Goal: Transaction & Acquisition: Purchase product/service

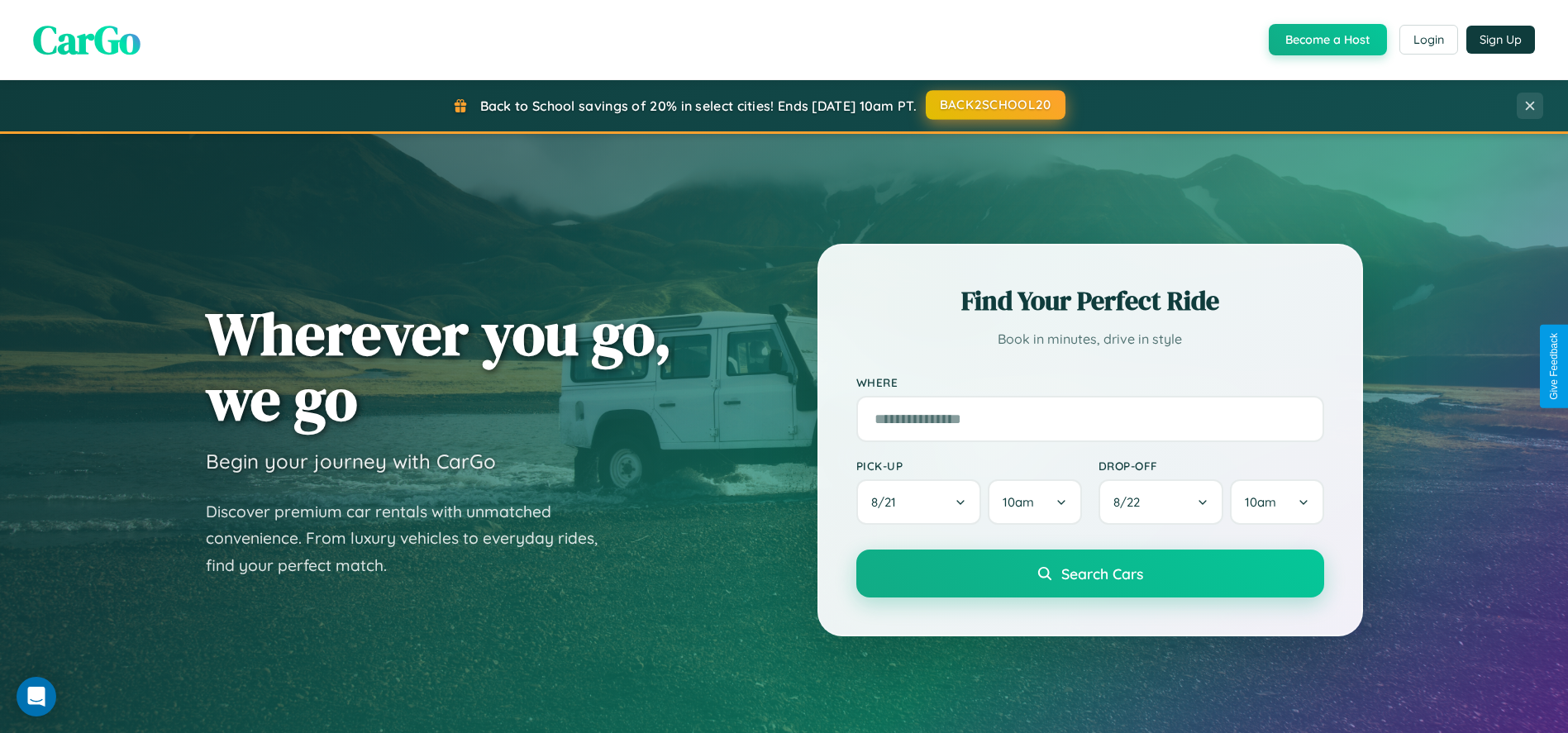
click at [994, 105] on button "BACK2SCHOOL20" at bounding box center [995, 104] width 140 height 30
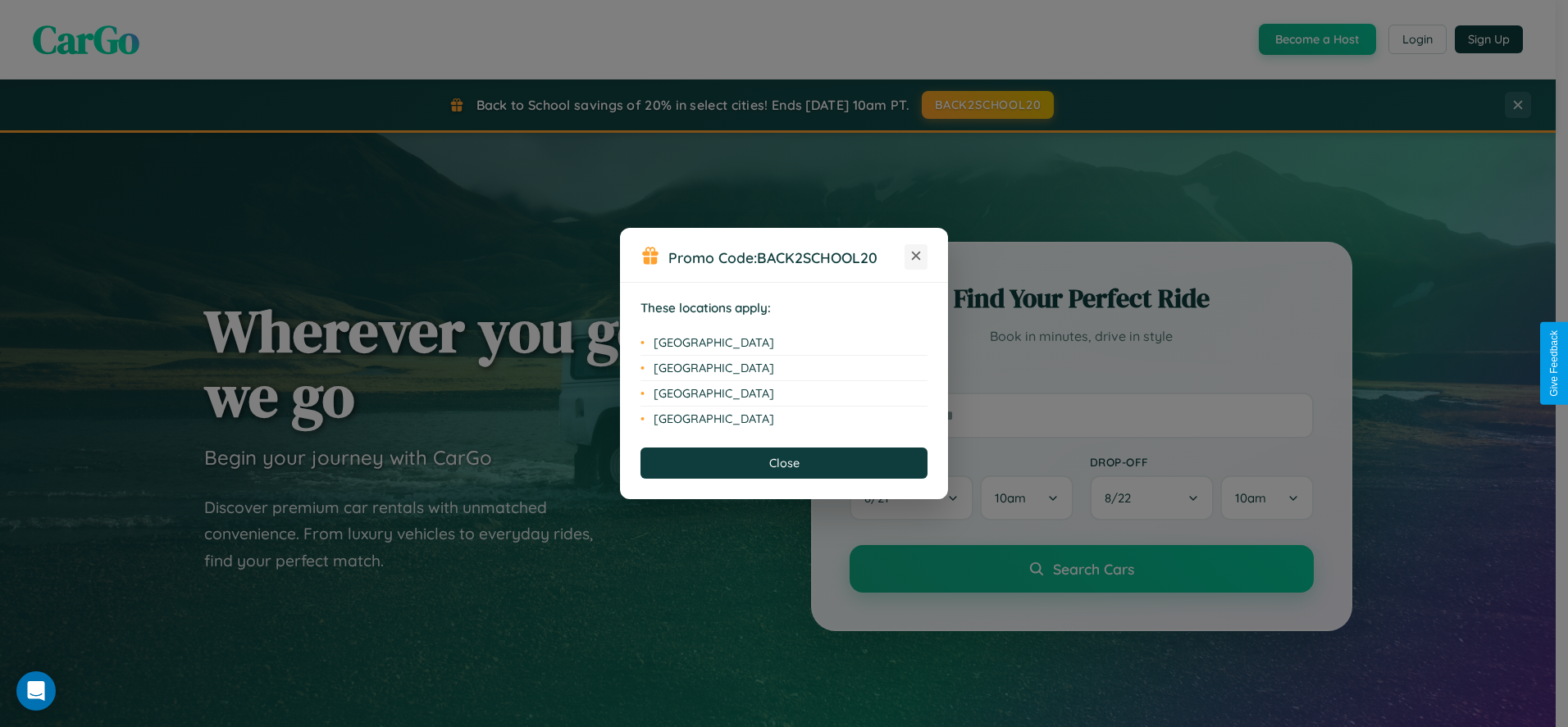
click at [916, 256] on icon at bounding box center [916, 255] width 9 height 9
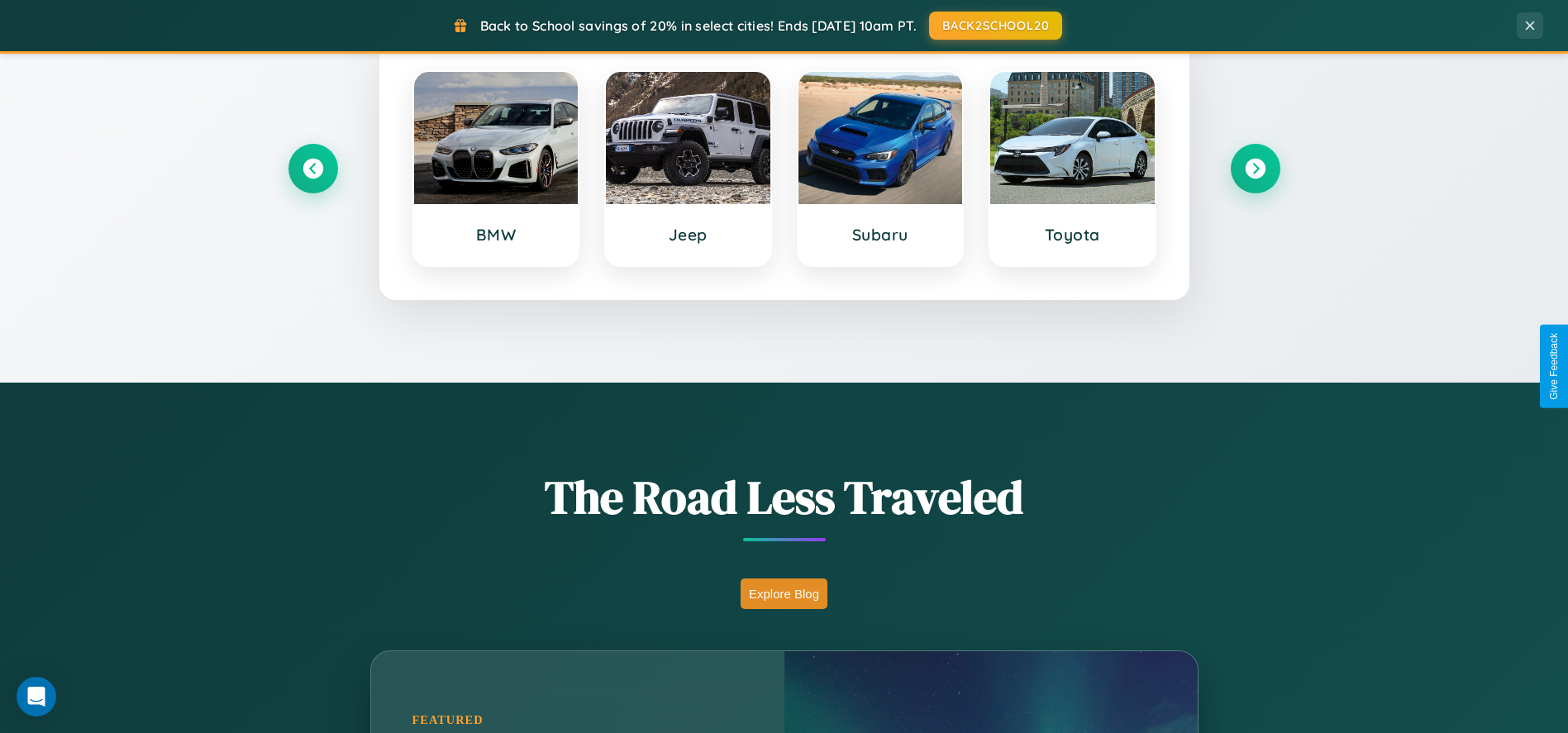
scroll to position [1450, 0]
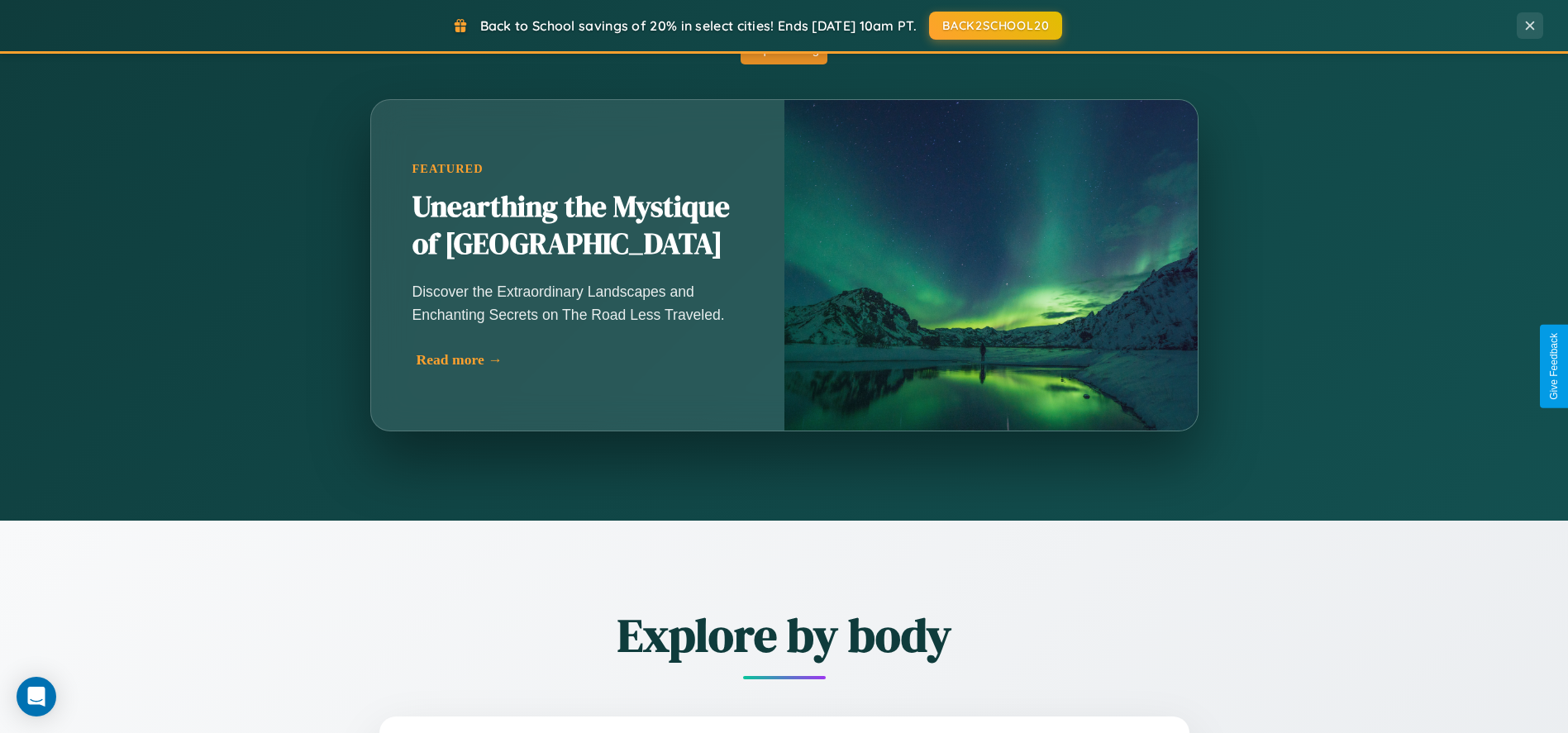
click at [581, 360] on div "Read more →" at bounding box center [581, 360] width 331 height 17
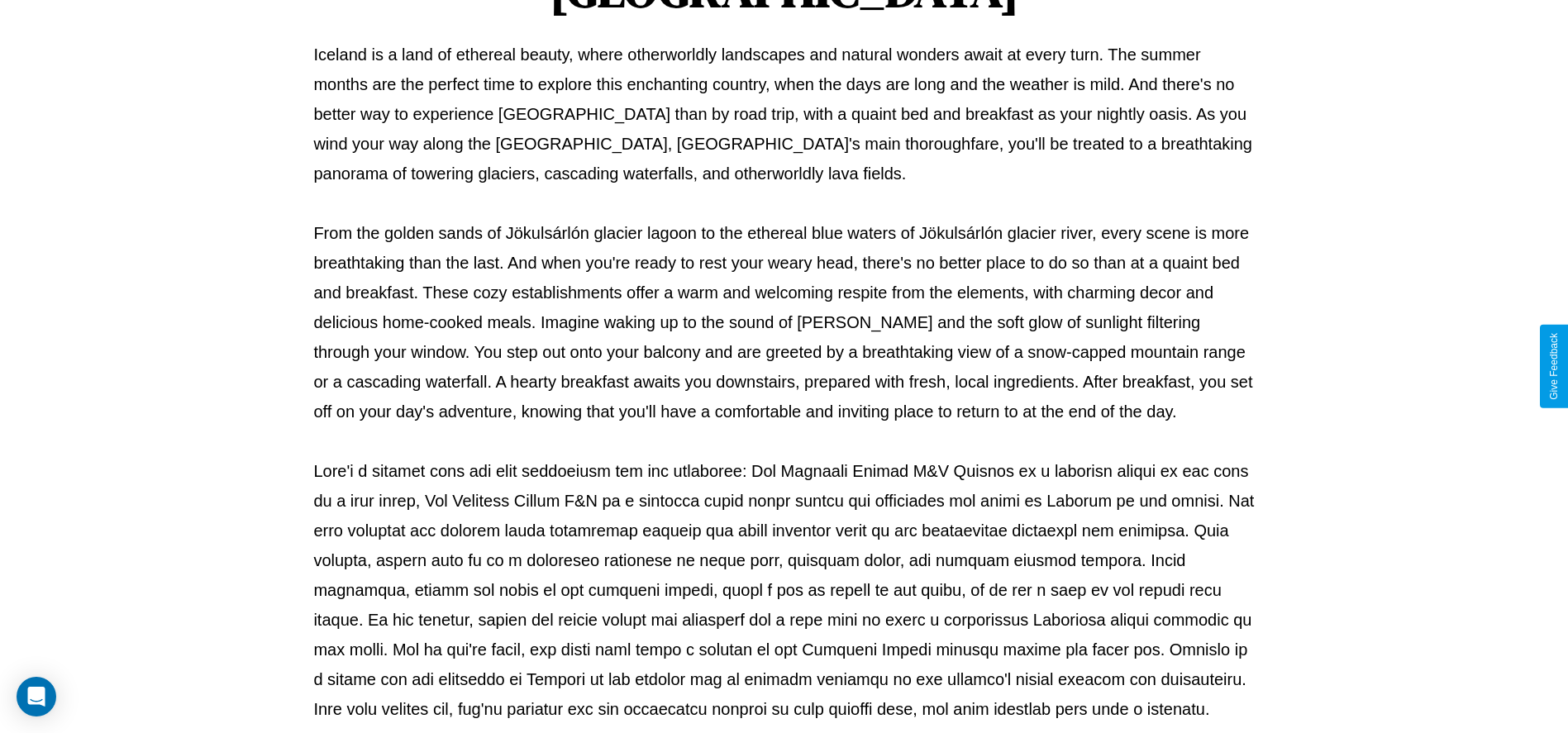
scroll to position [548, 0]
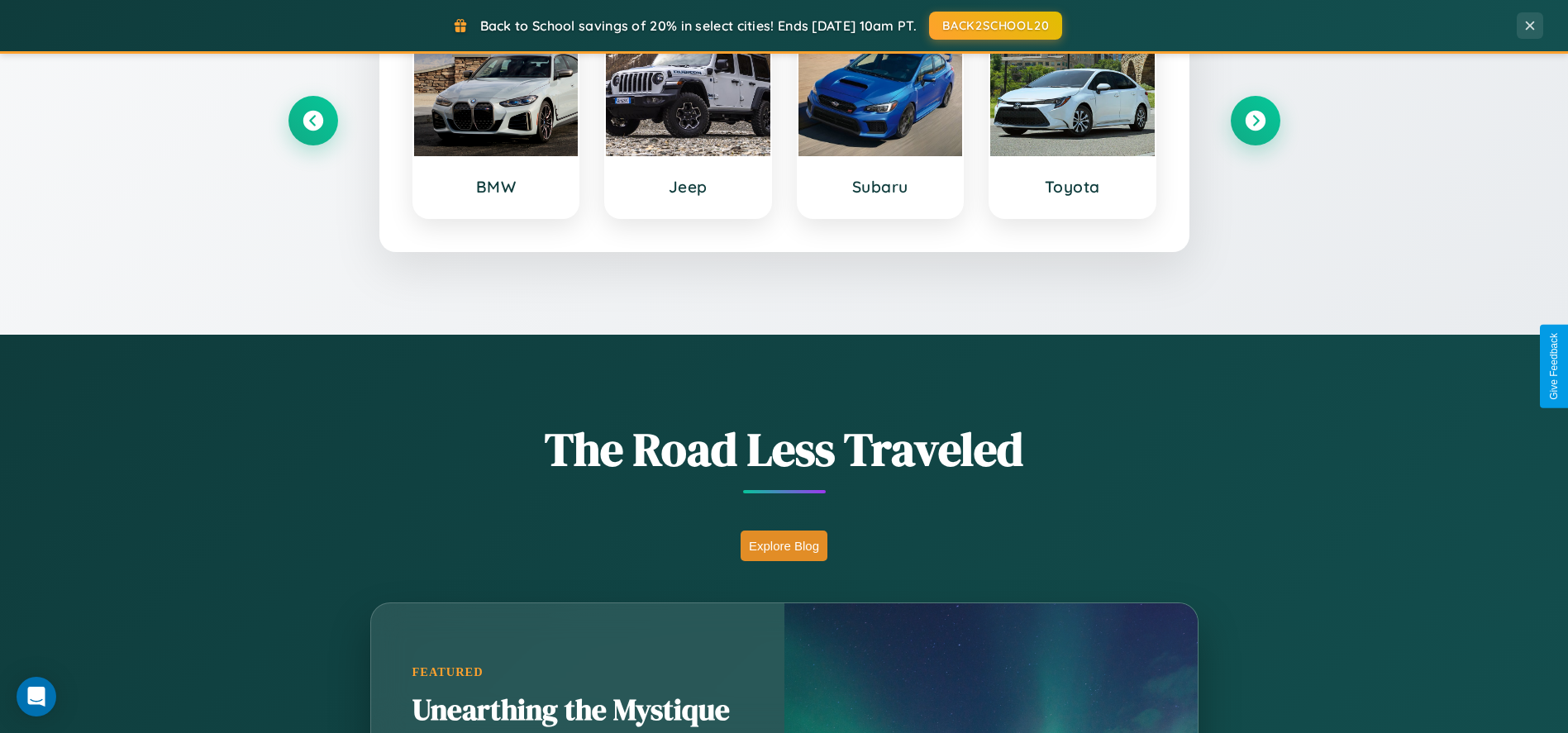
scroll to position [707, 0]
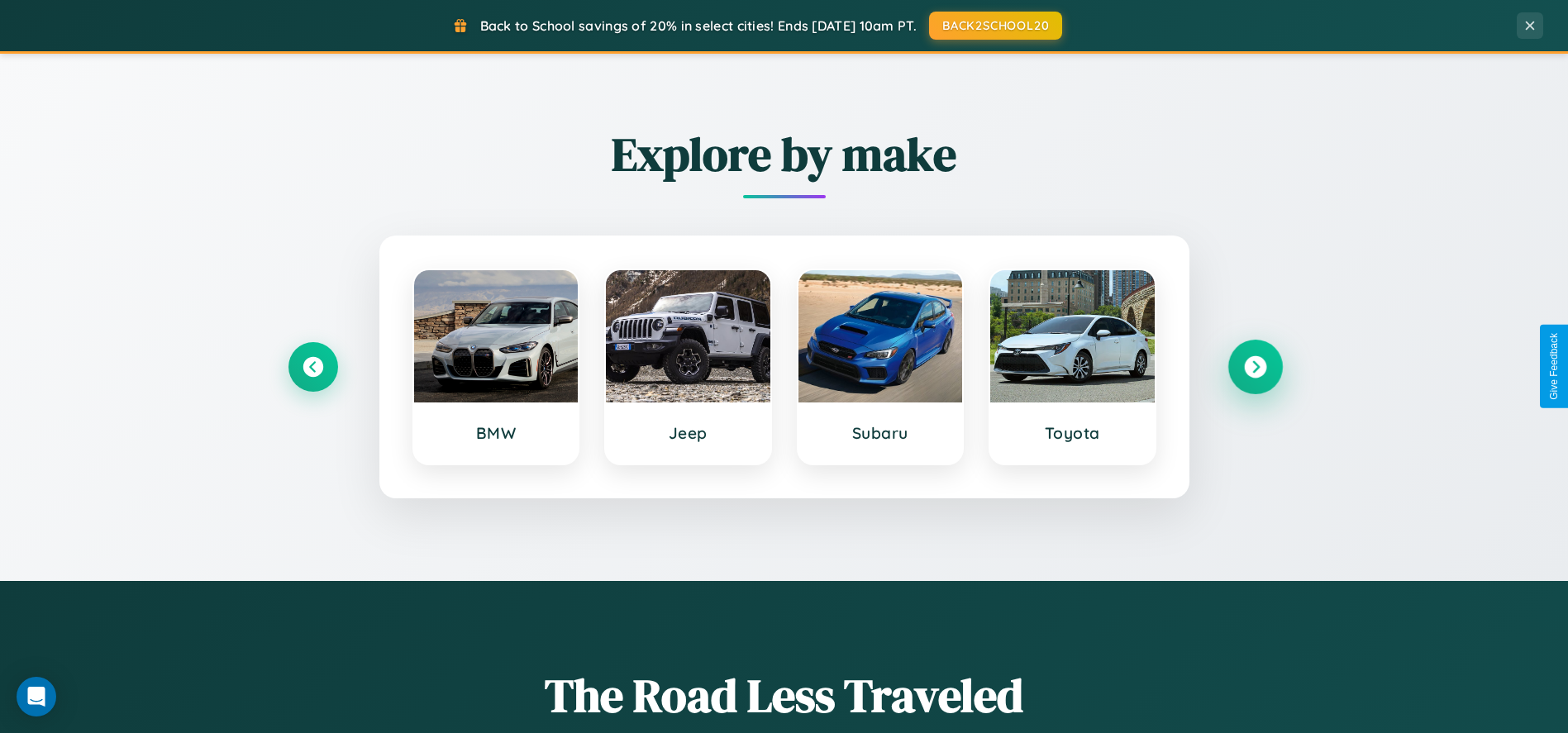
click at [1255, 366] on icon at bounding box center [1255, 366] width 22 height 22
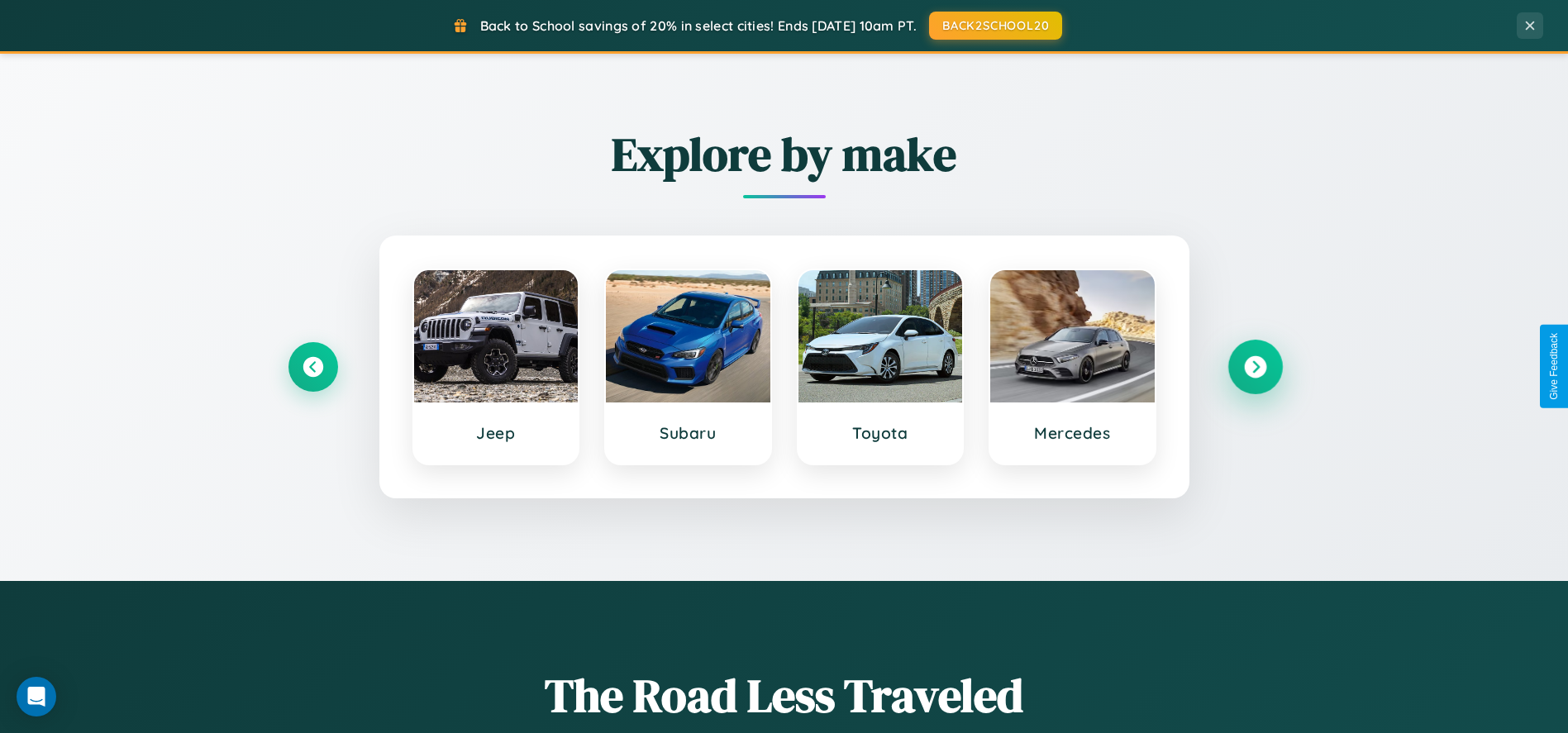
click at [1255, 366] on icon at bounding box center [1255, 366] width 22 height 22
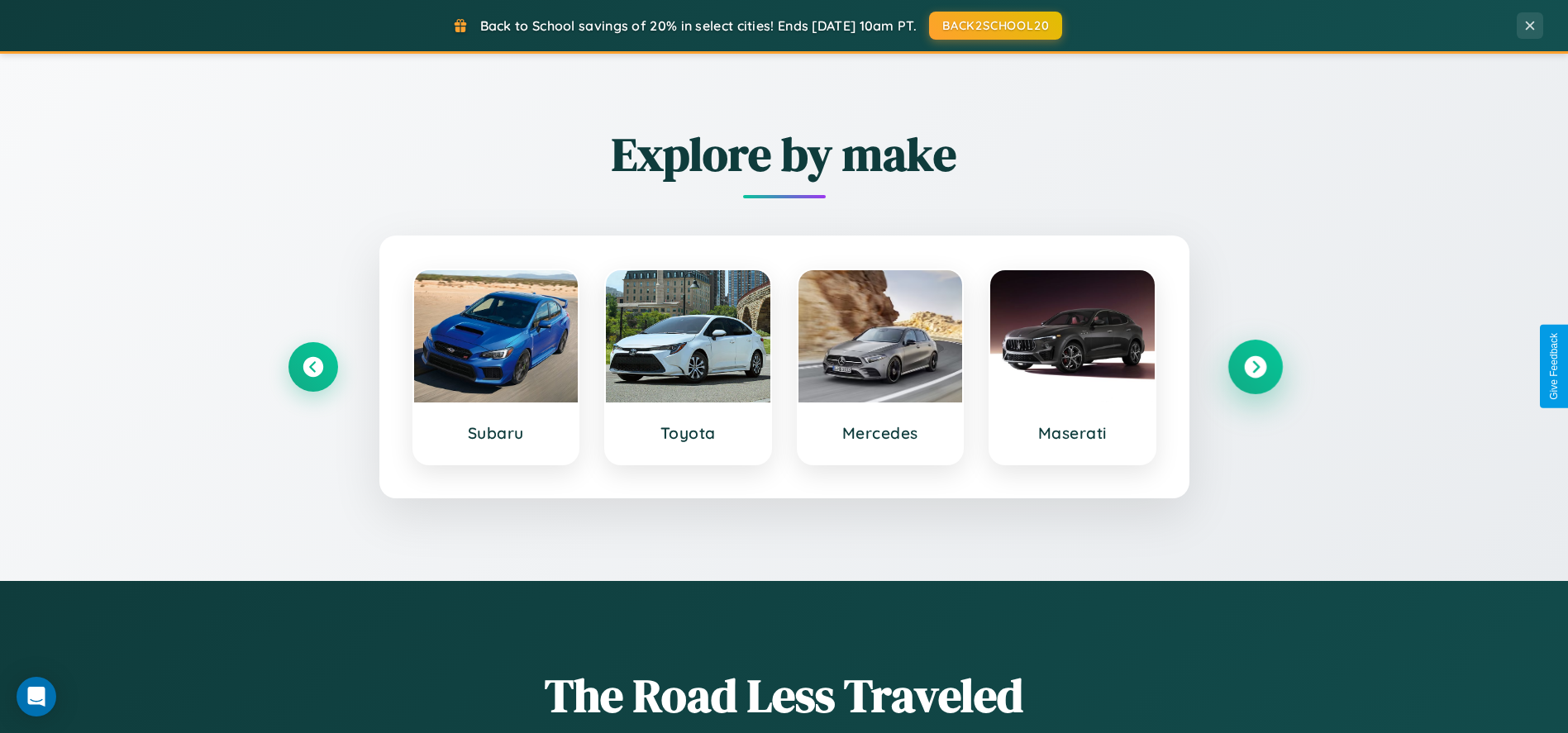
click at [1255, 366] on icon at bounding box center [1255, 366] width 22 height 22
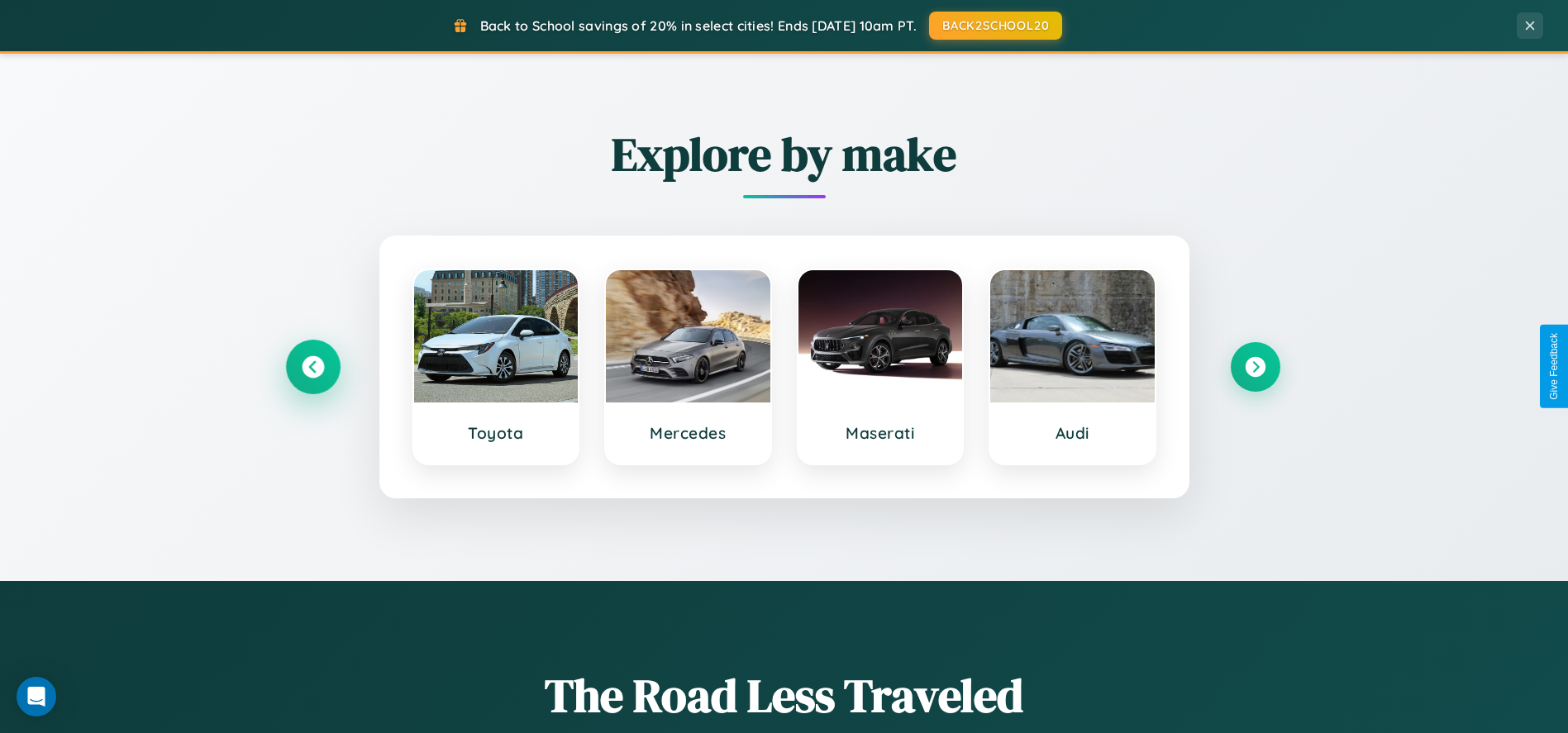
click at [312, 366] on icon at bounding box center [312, 366] width 22 height 22
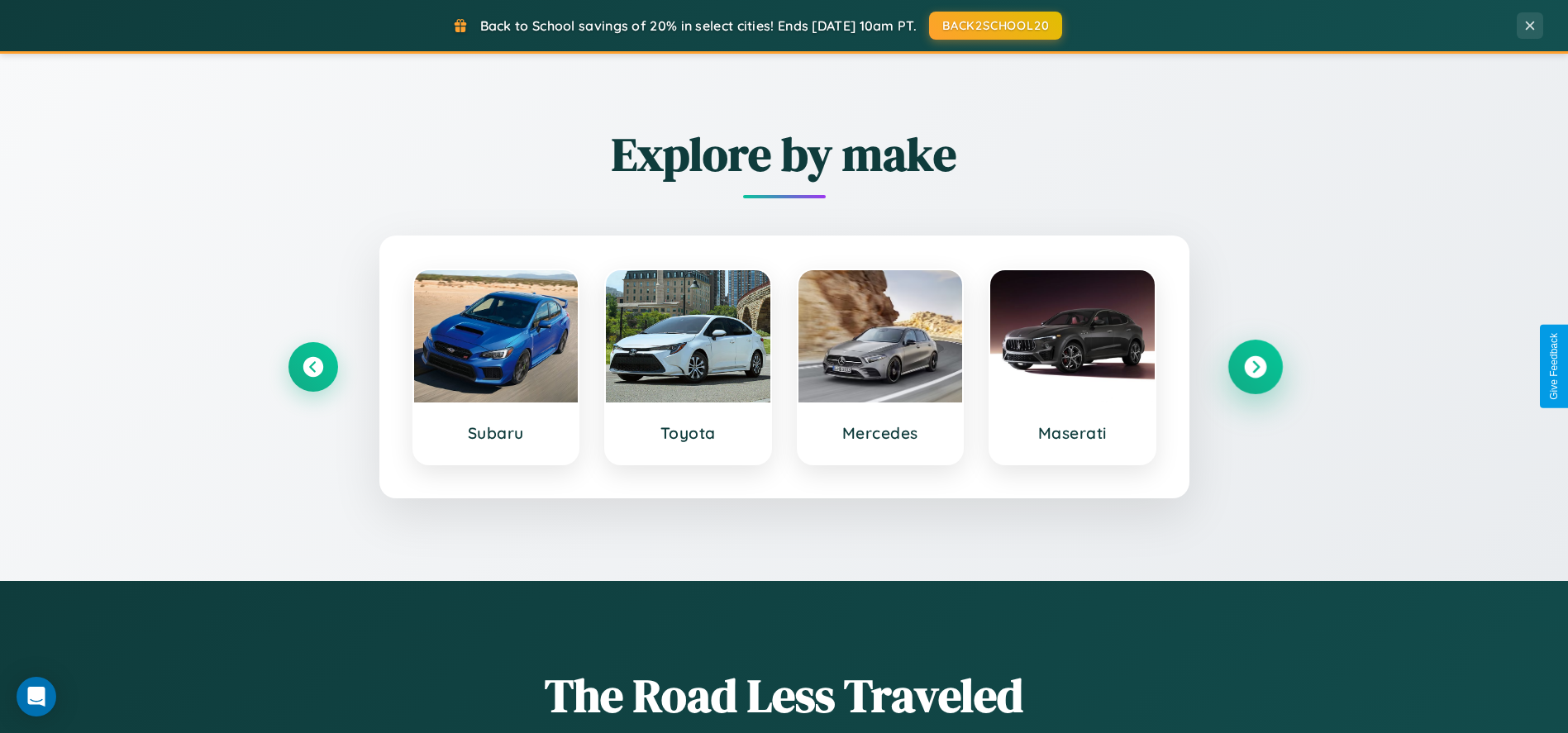
click at [1255, 366] on icon at bounding box center [1255, 366] width 22 height 22
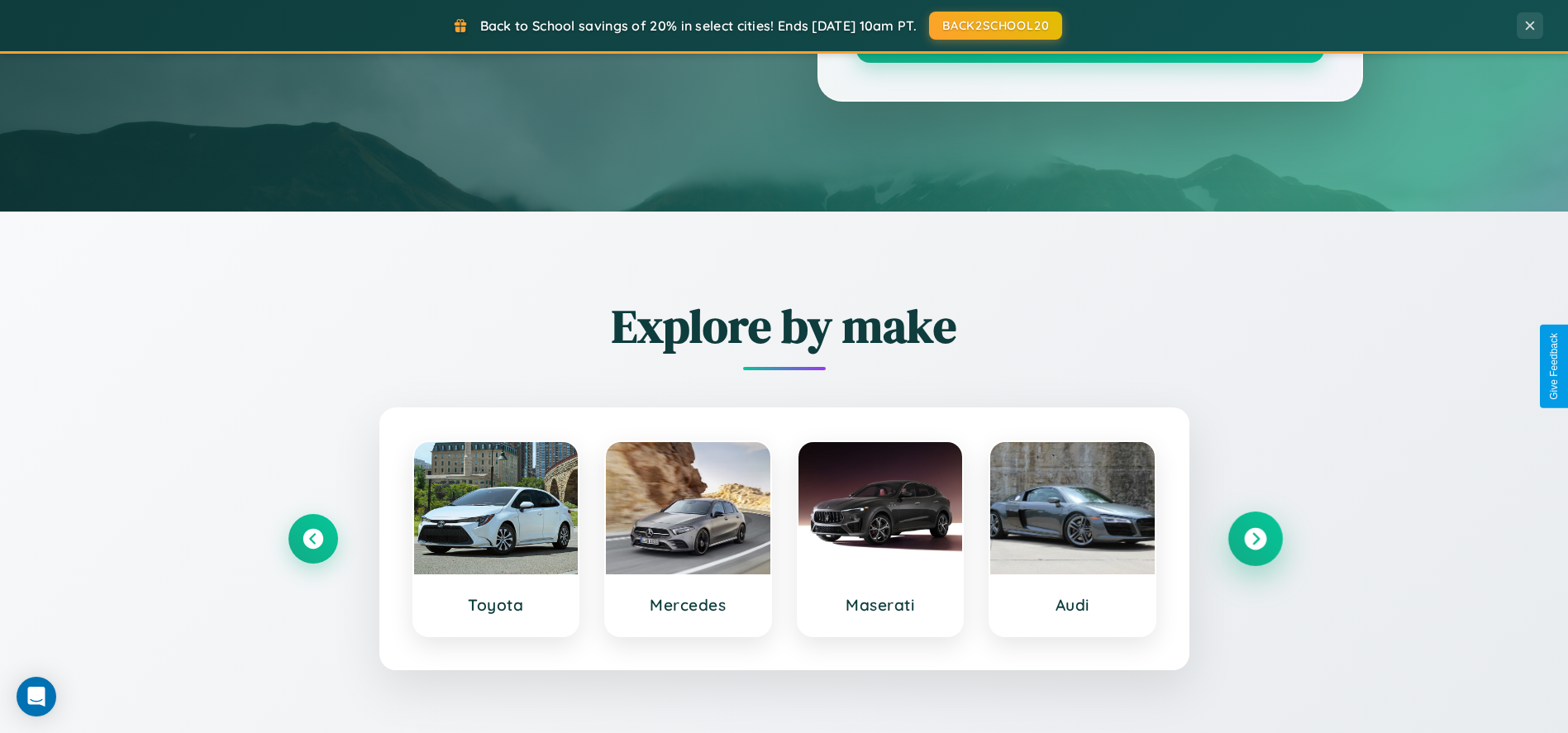
scroll to position [53, 0]
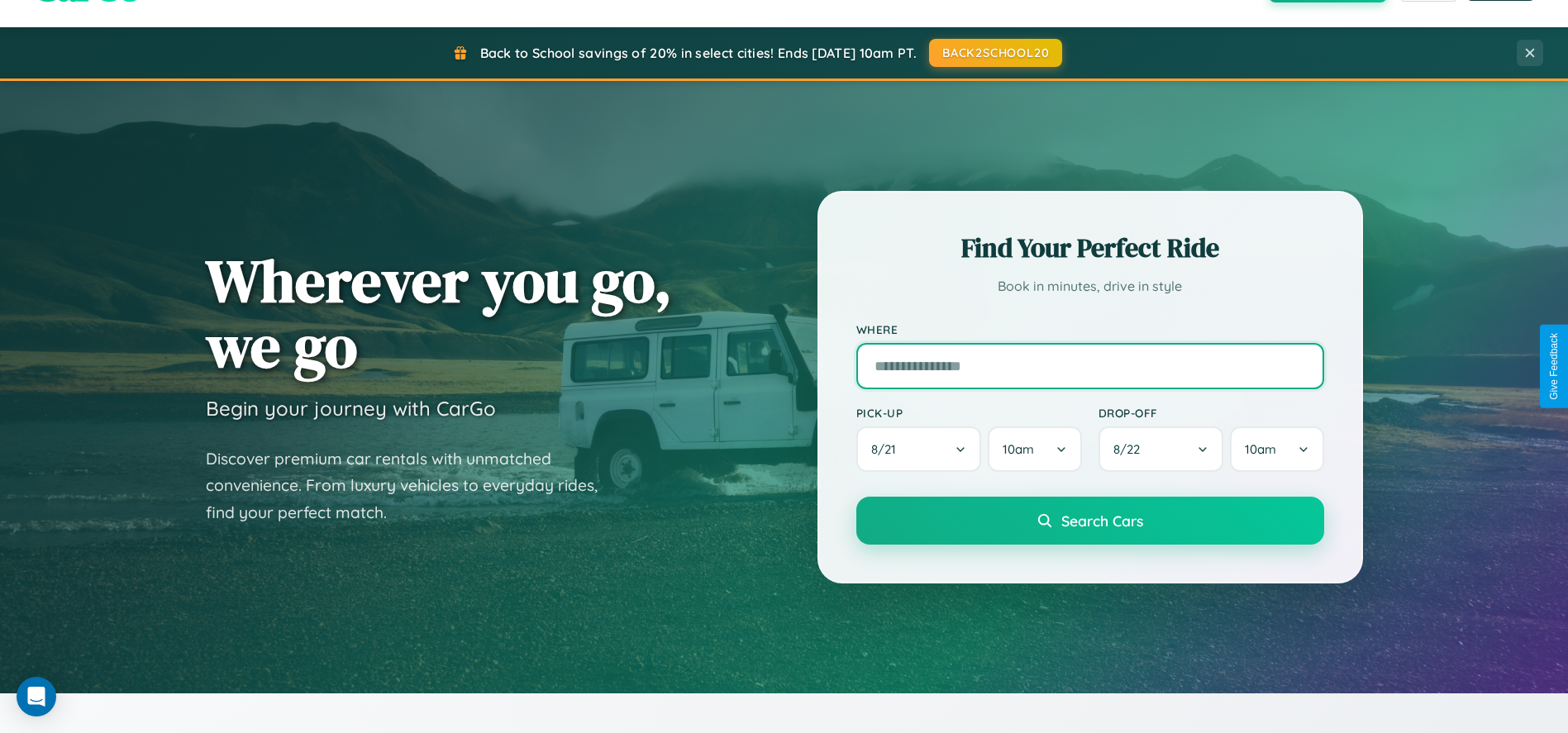
click at [1090, 366] on input "text" at bounding box center [1090, 366] width 468 height 46
type input "*******"
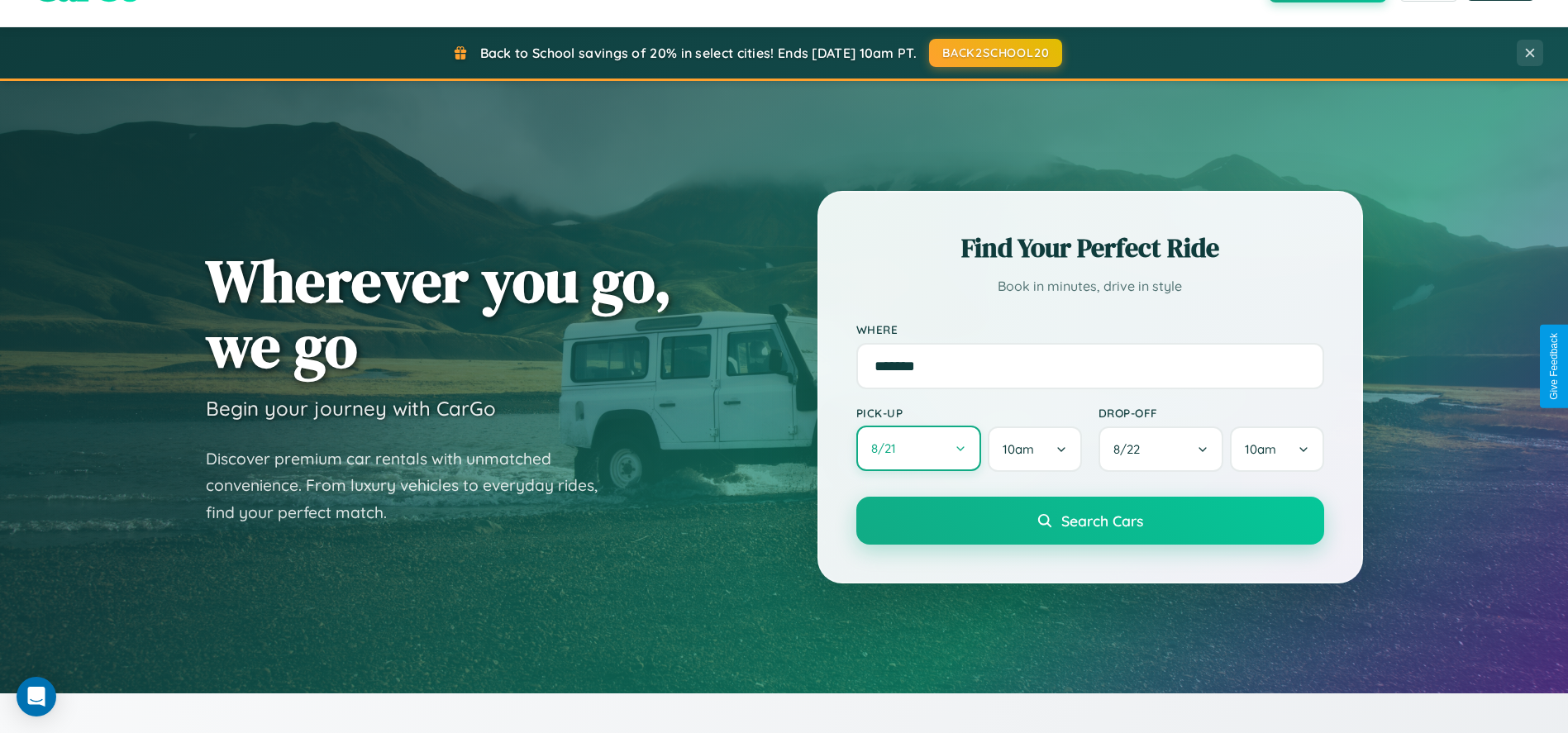
click at [918, 449] on button "8 / 21" at bounding box center [919, 448] width 125 height 45
select select "*"
select select "****"
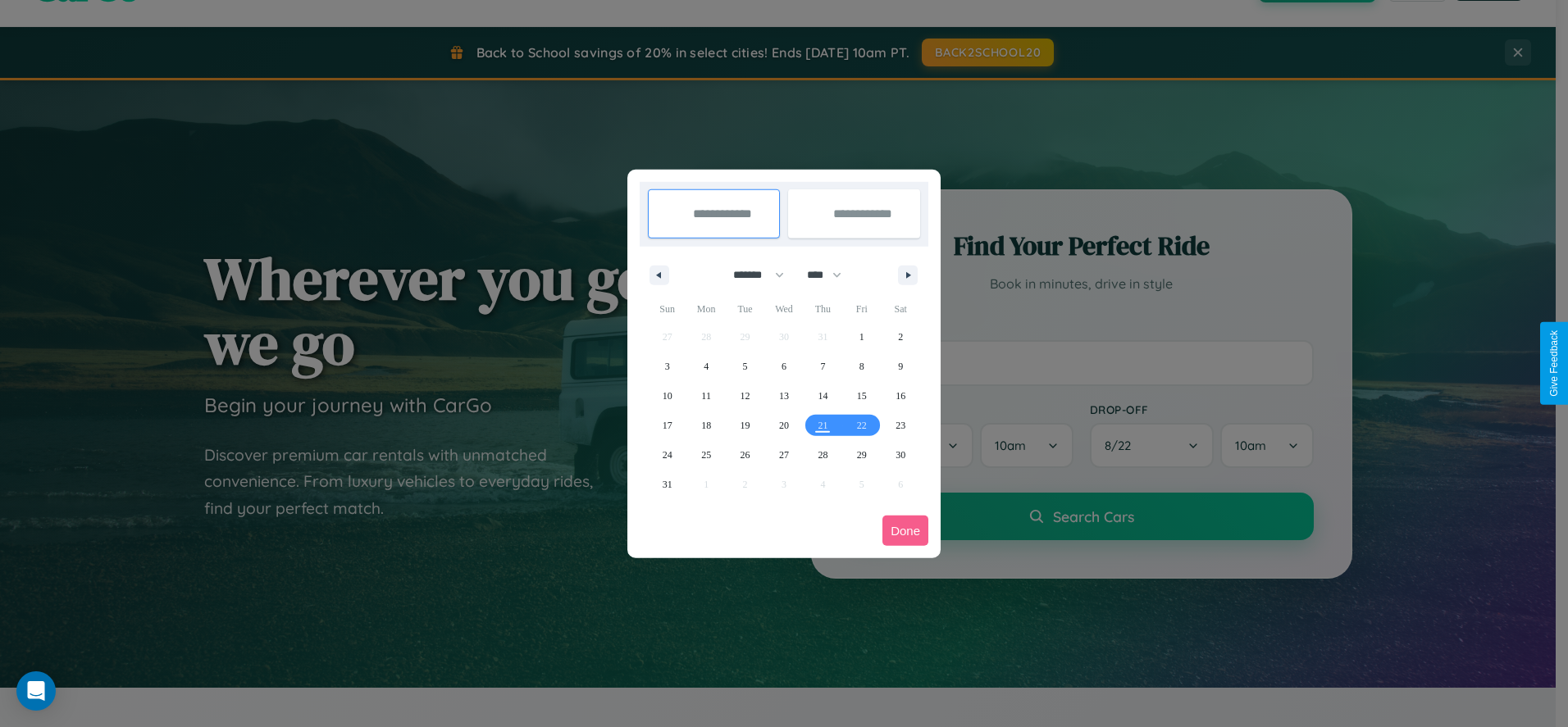
drag, startPoint x: 751, startPoint y: 275, endPoint x: 784, endPoint y: 329, distance: 63.3
click at [751, 275] on select "******* ******** ***** ***** *** **** **** ****** ********* ******* ******** **…" at bounding box center [755, 275] width 70 height 27
click at [861, 425] on span "22" at bounding box center [862, 425] width 10 height 30
type input "**********"
click at [908, 275] on icon "button" at bounding box center [911, 275] width 9 height 7
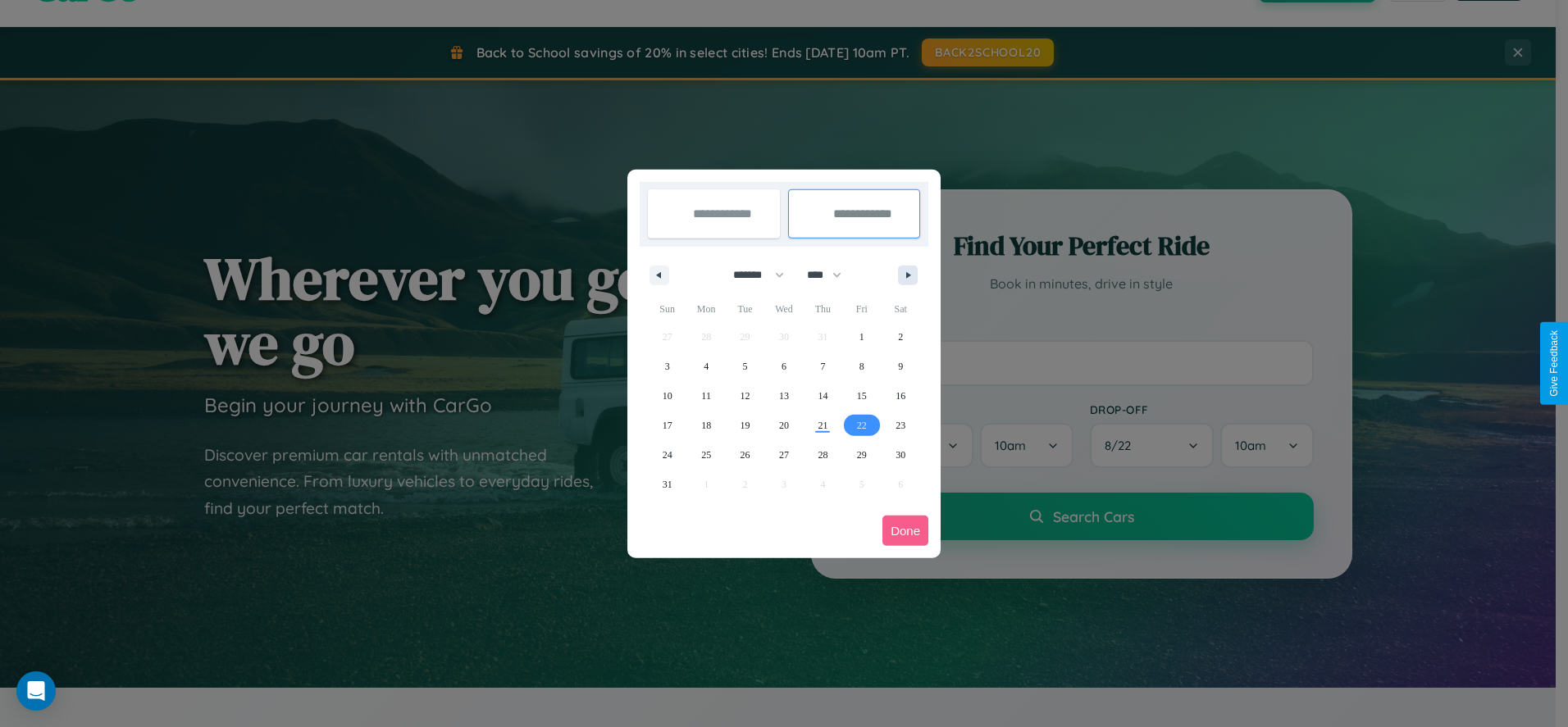
select select "*"
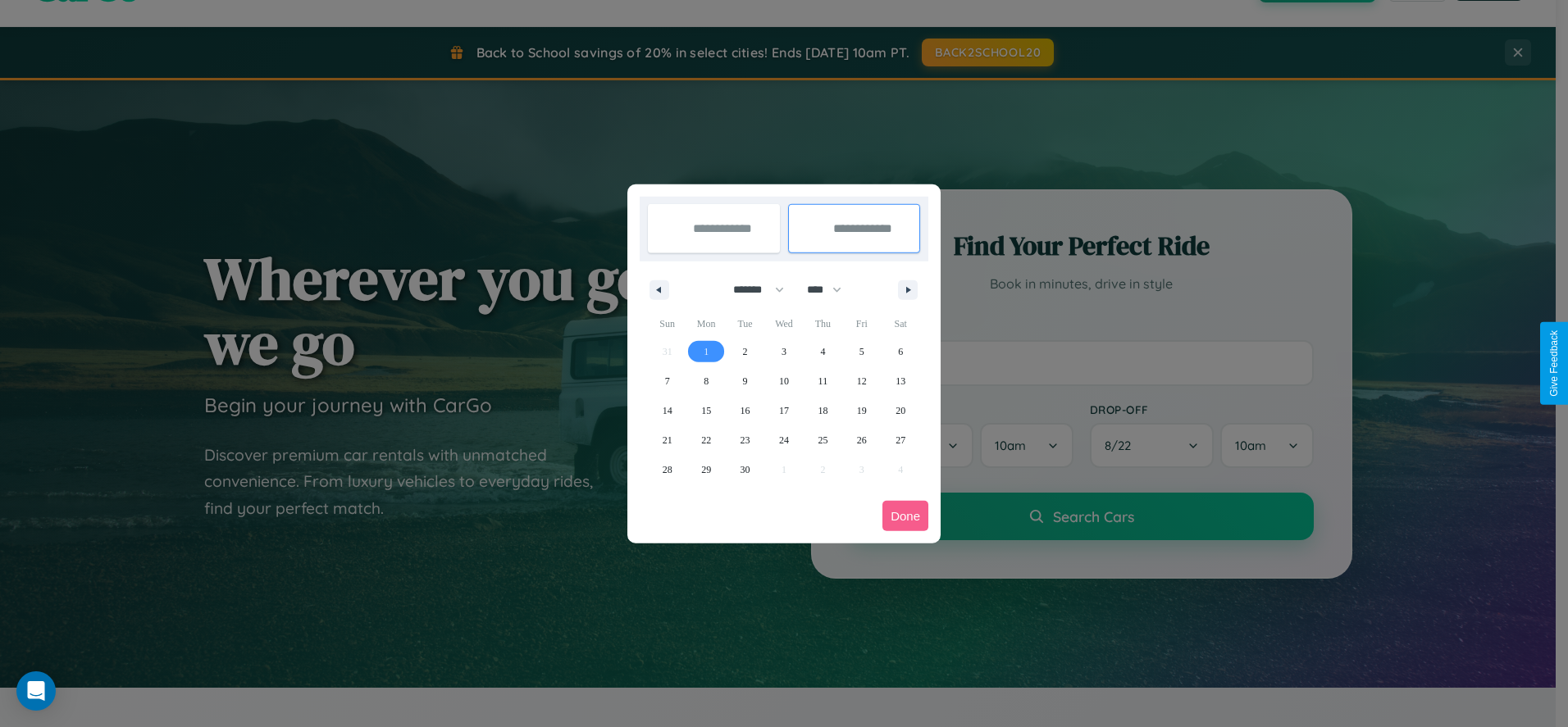
click at [706, 351] on span "1" at bounding box center [705, 351] width 5 height 30
type input "**********"
select select "*"
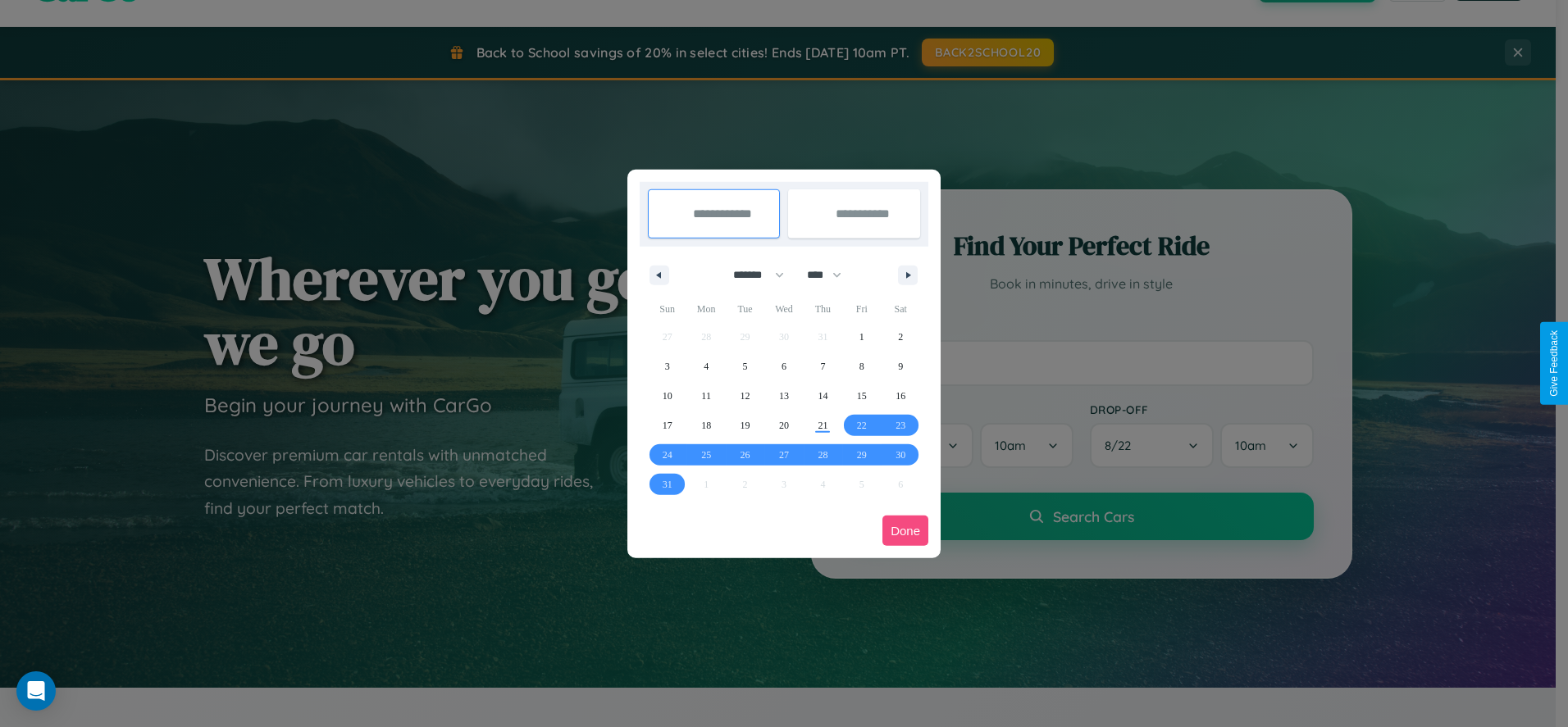
click at [905, 531] on button "Done" at bounding box center [905, 531] width 46 height 31
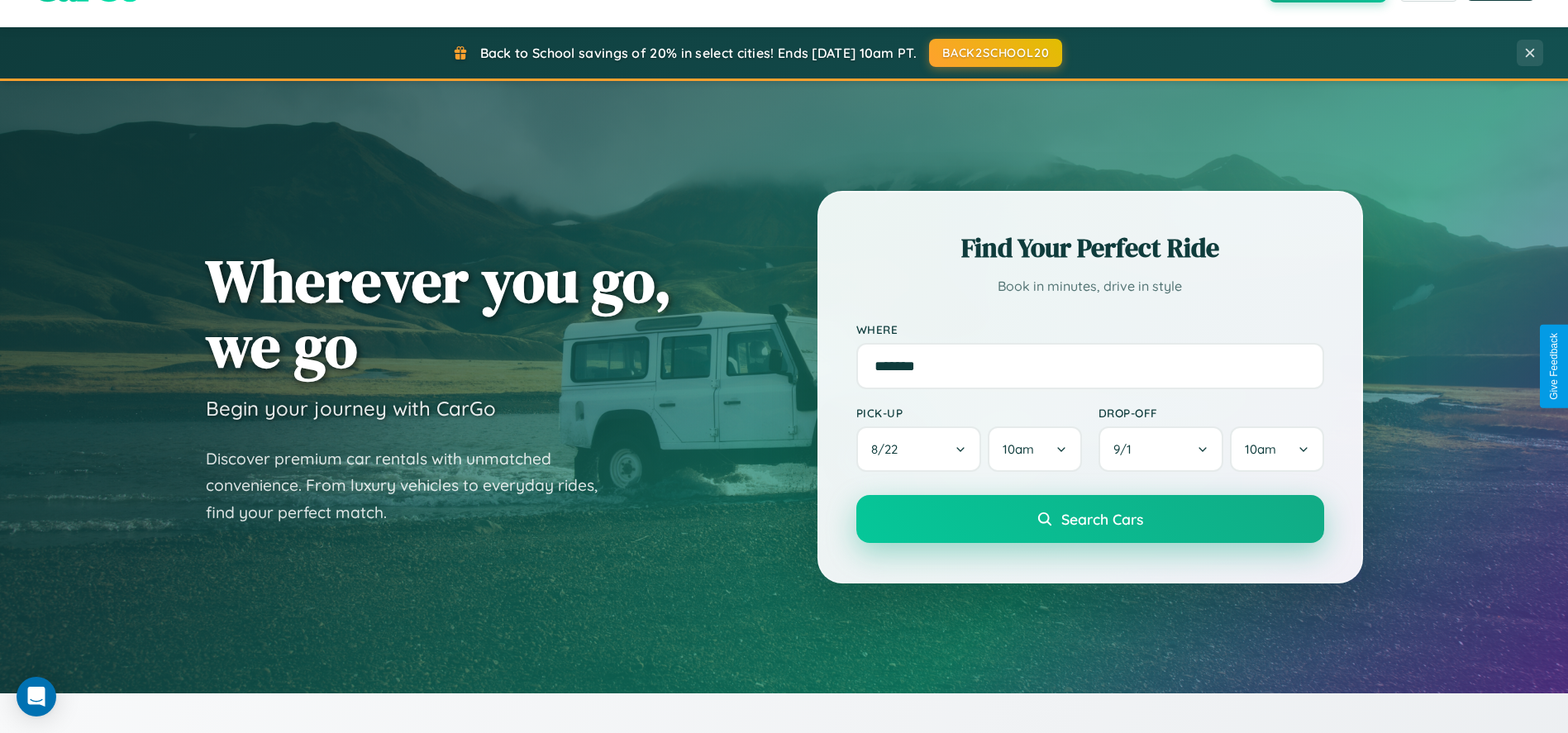
click at [1090, 520] on span "Search Cars" at bounding box center [1102, 519] width 82 height 18
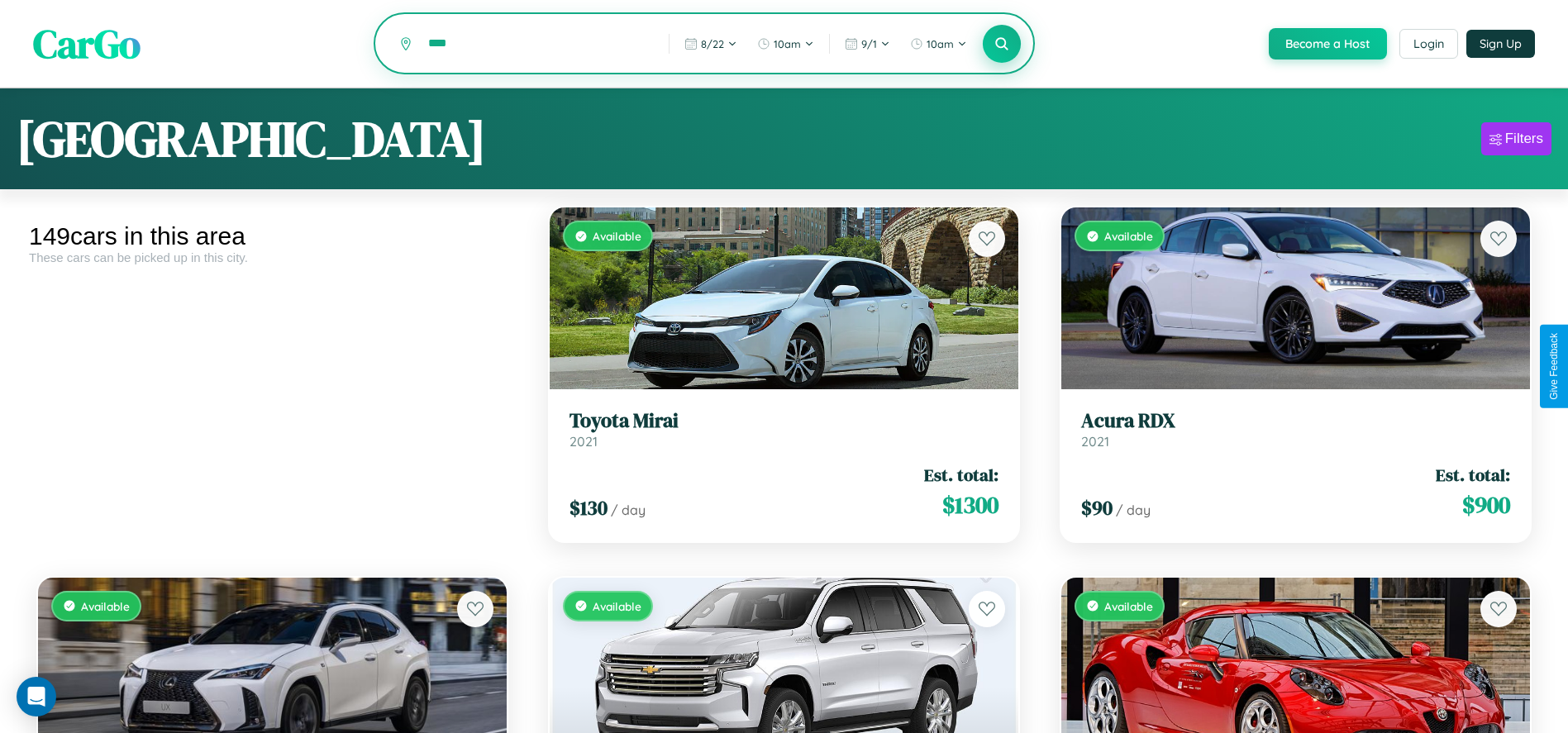
type input "****"
click at [1001, 44] on icon at bounding box center [1002, 43] width 15 height 15
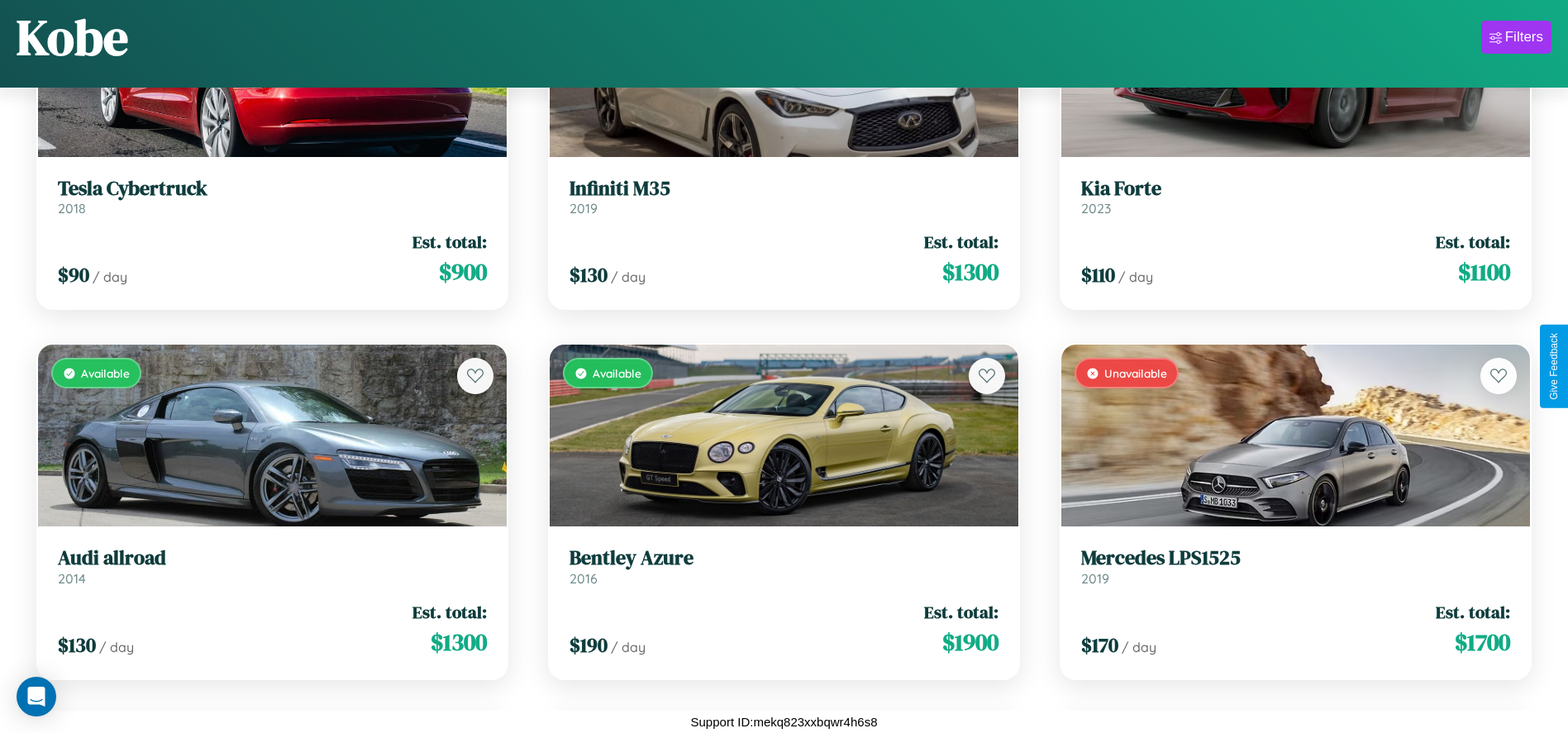
scroll to position [18752, 0]
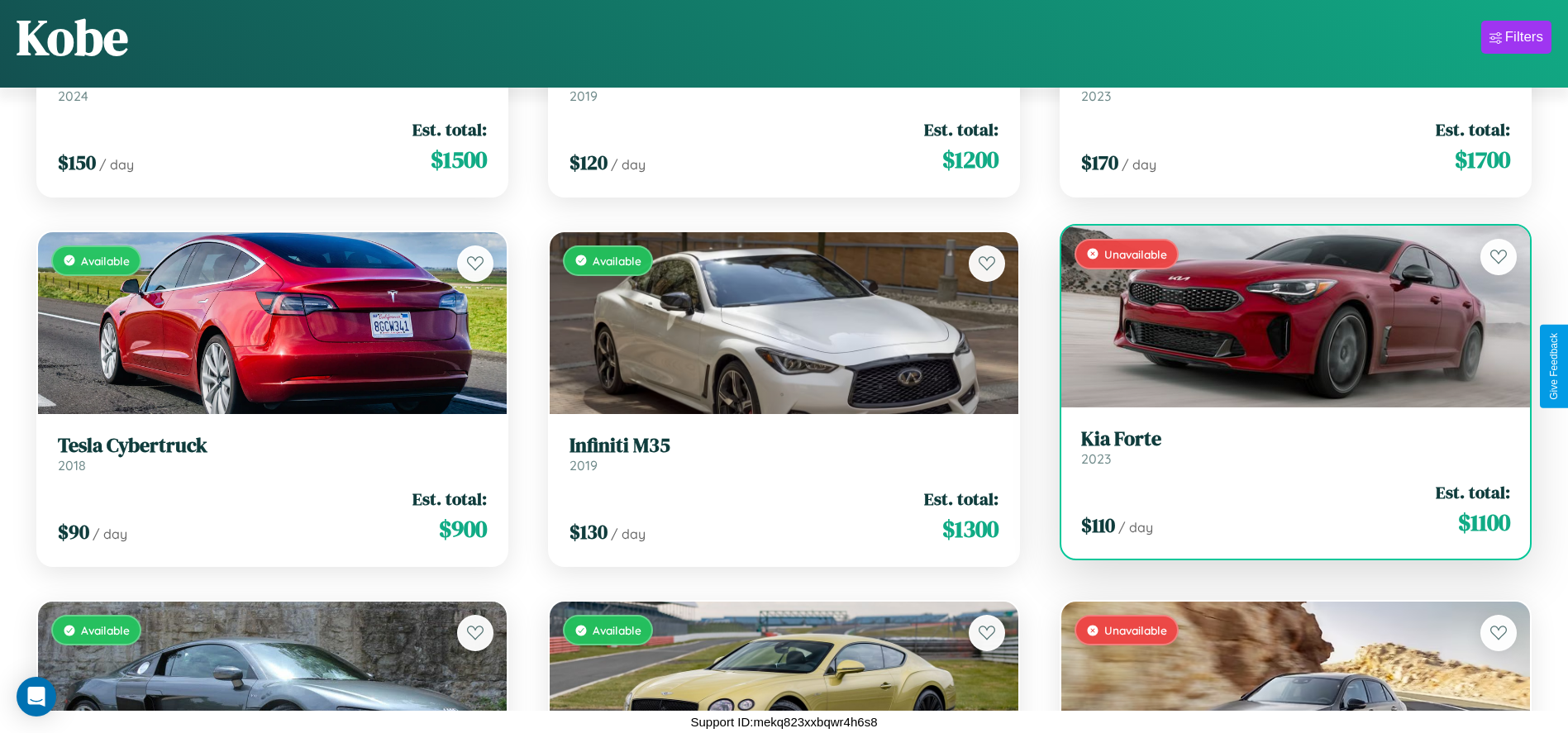
click at [1285, 454] on link "Kia Forte 2023" at bounding box center [1295, 448] width 429 height 41
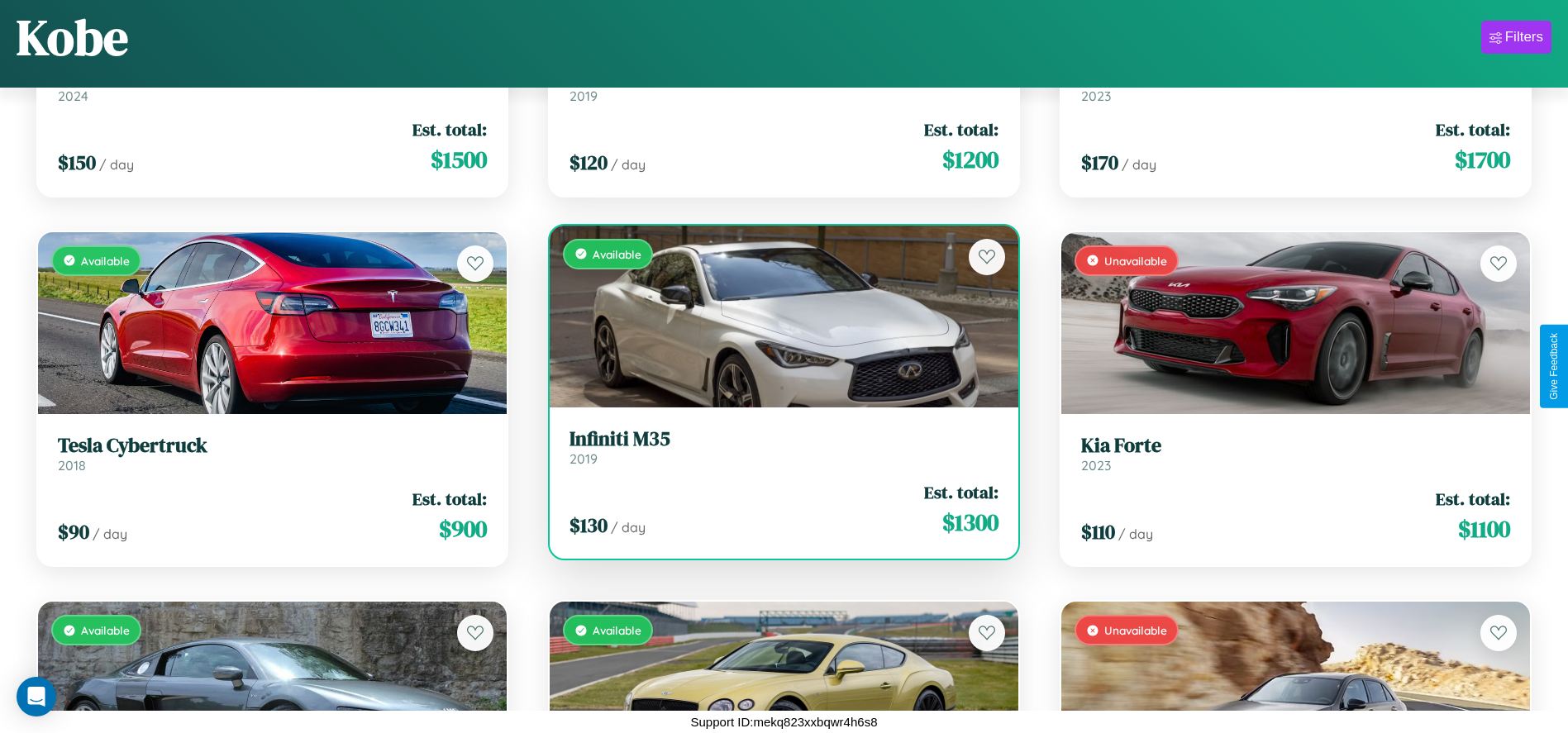
scroll to position [3205, 0]
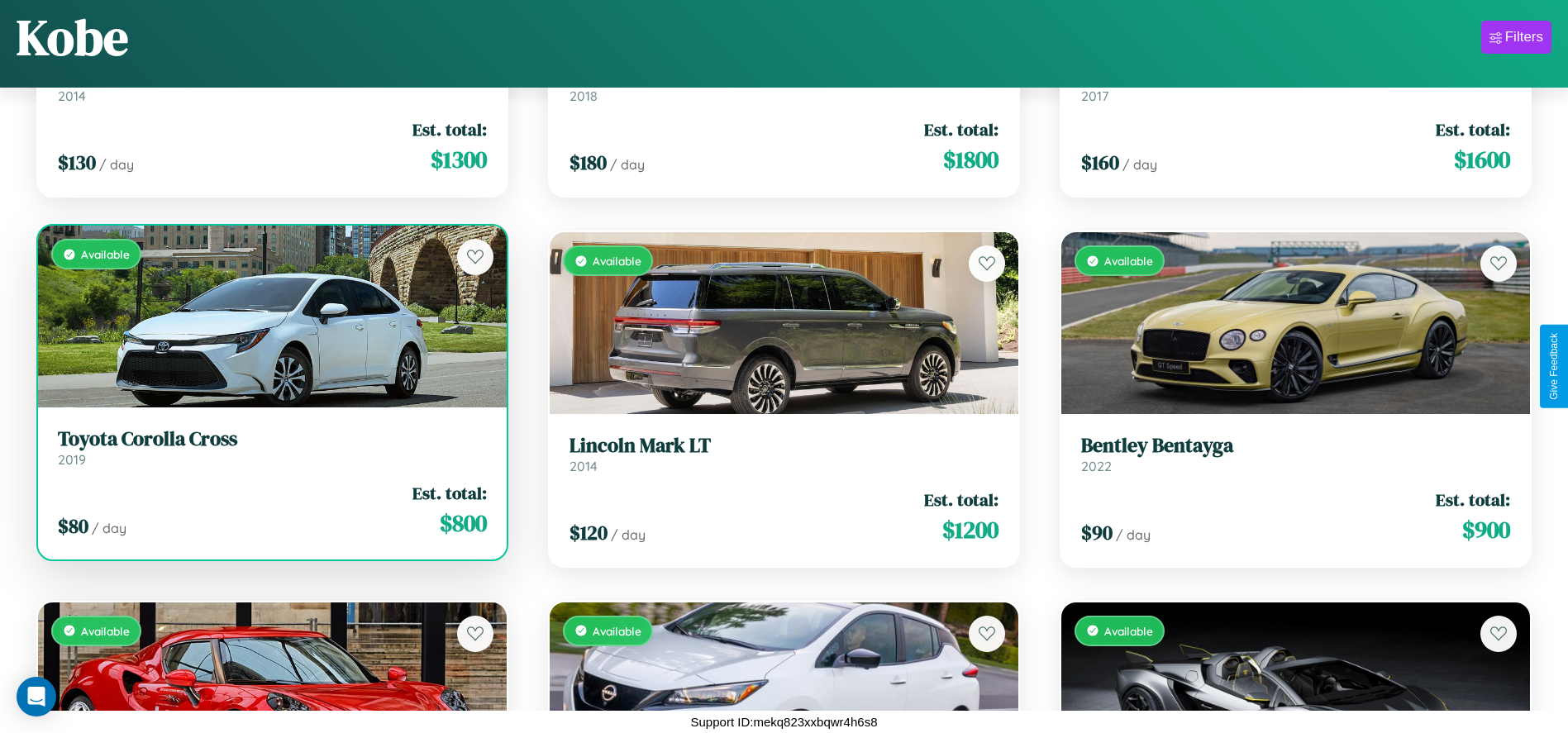
click at [270, 323] on div "Available" at bounding box center [272, 316] width 469 height 182
click at [270, 316] on div "Available" at bounding box center [272, 316] width 469 height 182
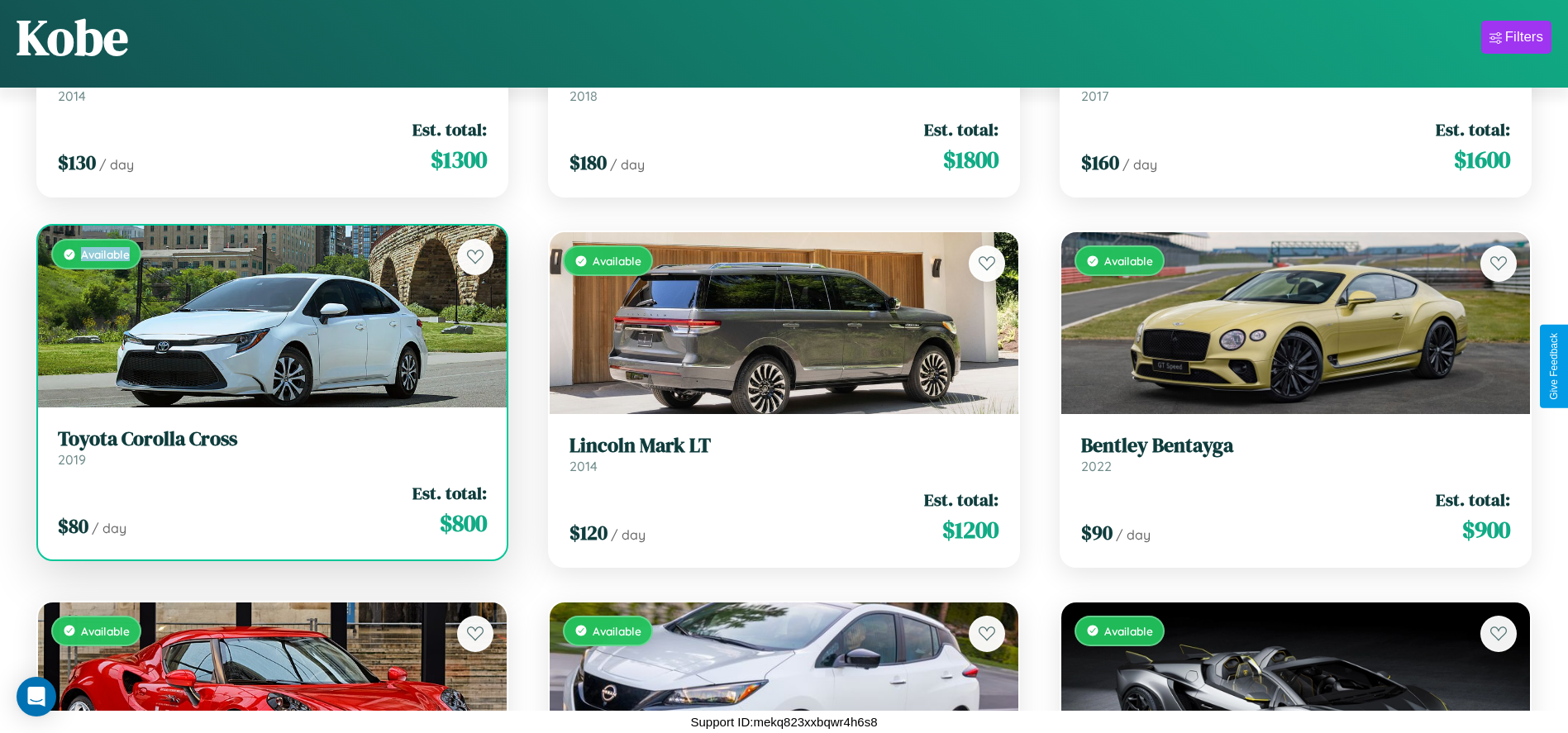
click at [270, 316] on div "Available" at bounding box center [272, 316] width 469 height 182
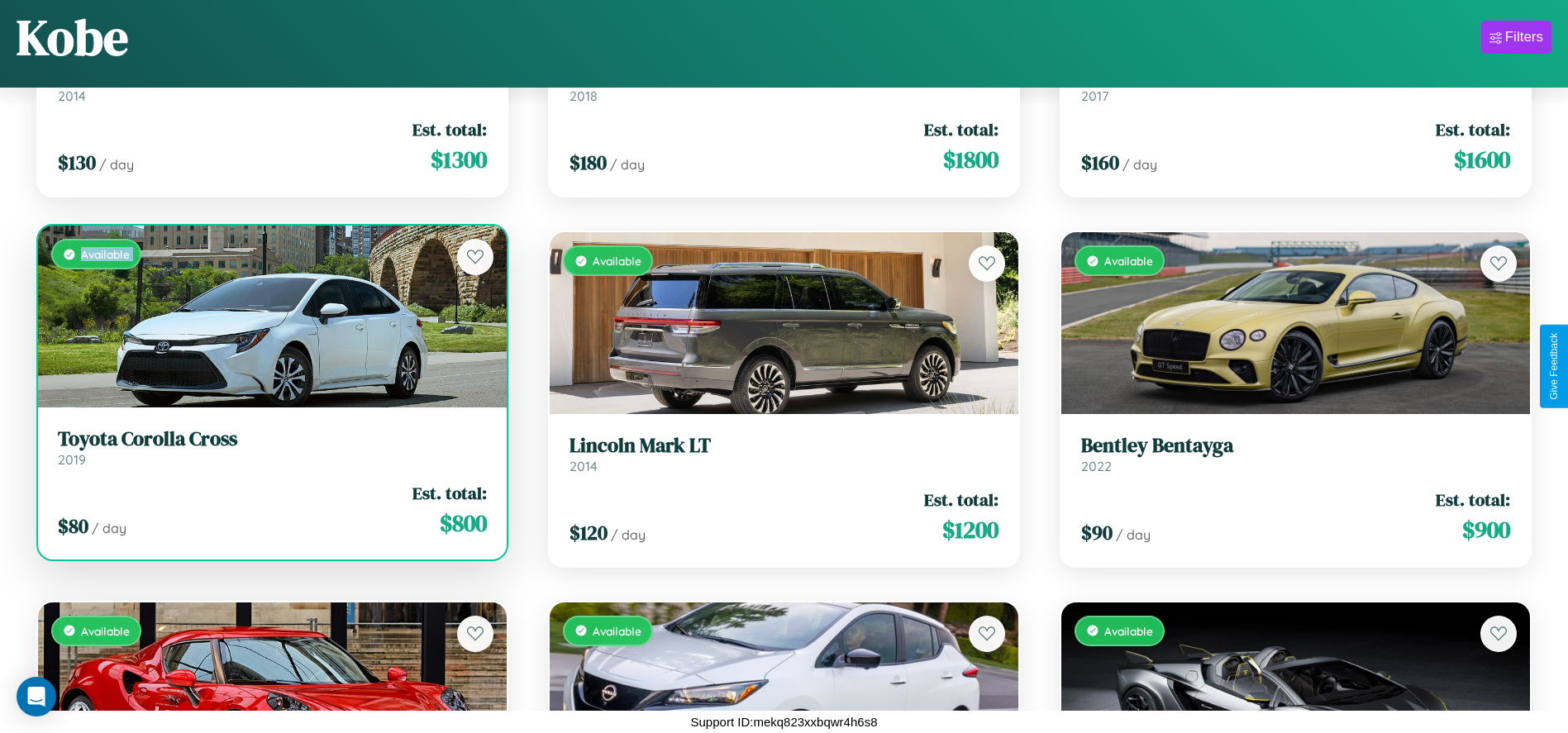
click at [270, 316] on div "Available" at bounding box center [272, 316] width 469 height 182
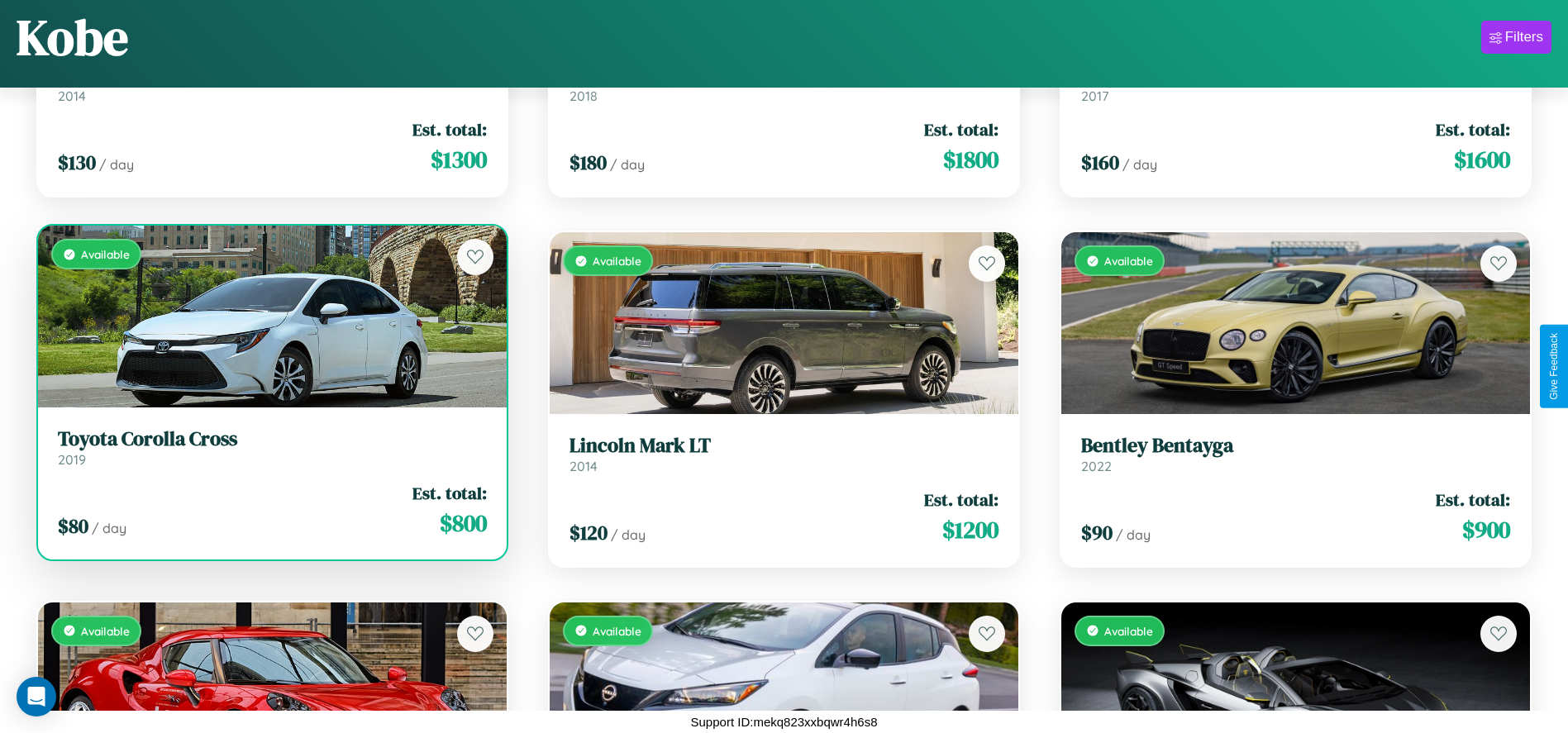
click at [270, 316] on div "Available" at bounding box center [272, 316] width 469 height 182
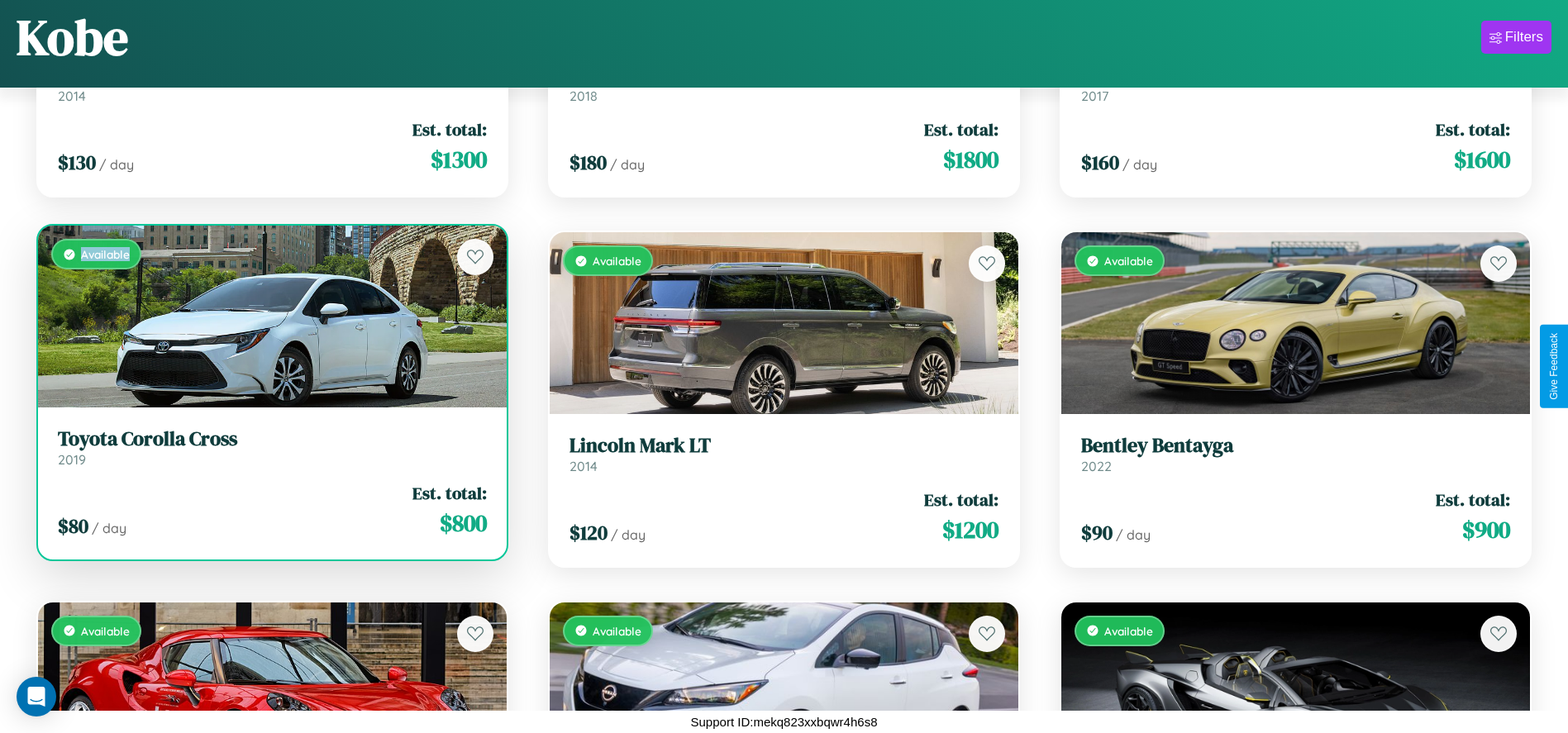
click at [270, 316] on div "Available" at bounding box center [272, 316] width 469 height 182
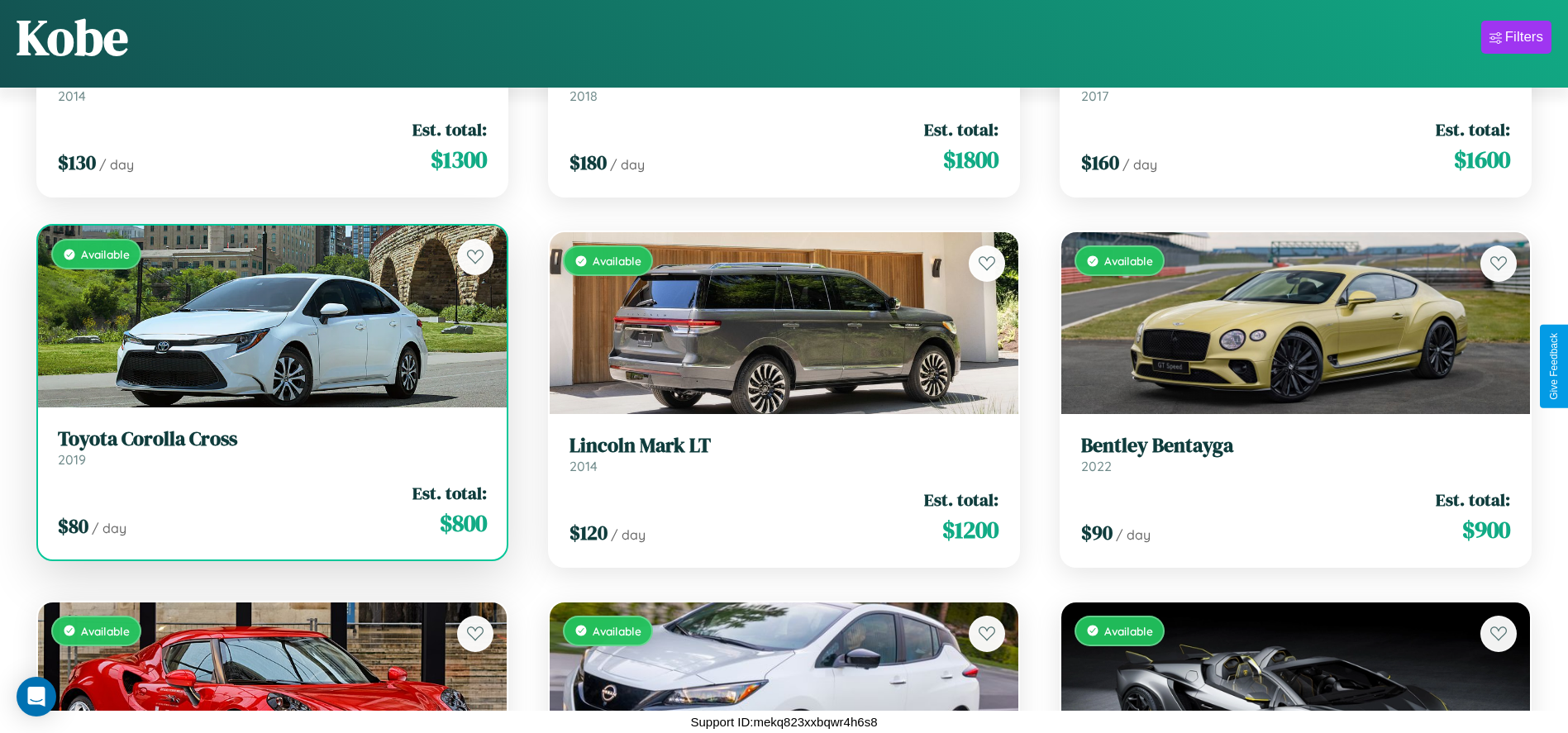
click at [270, 448] on h3 "Toyota Corolla Cross" at bounding box center [272, 439] width 429 height 24
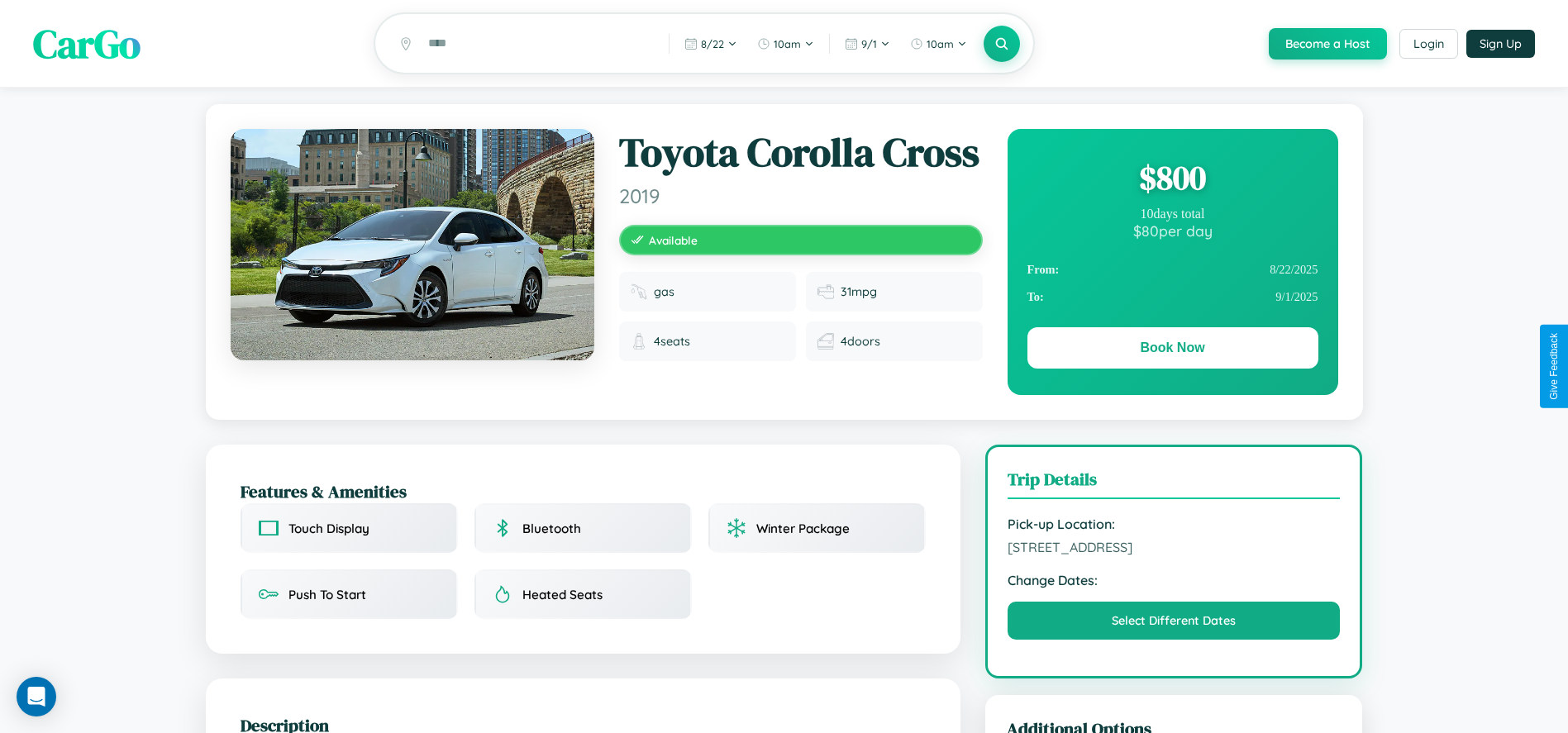
scroll to position [557, 0]
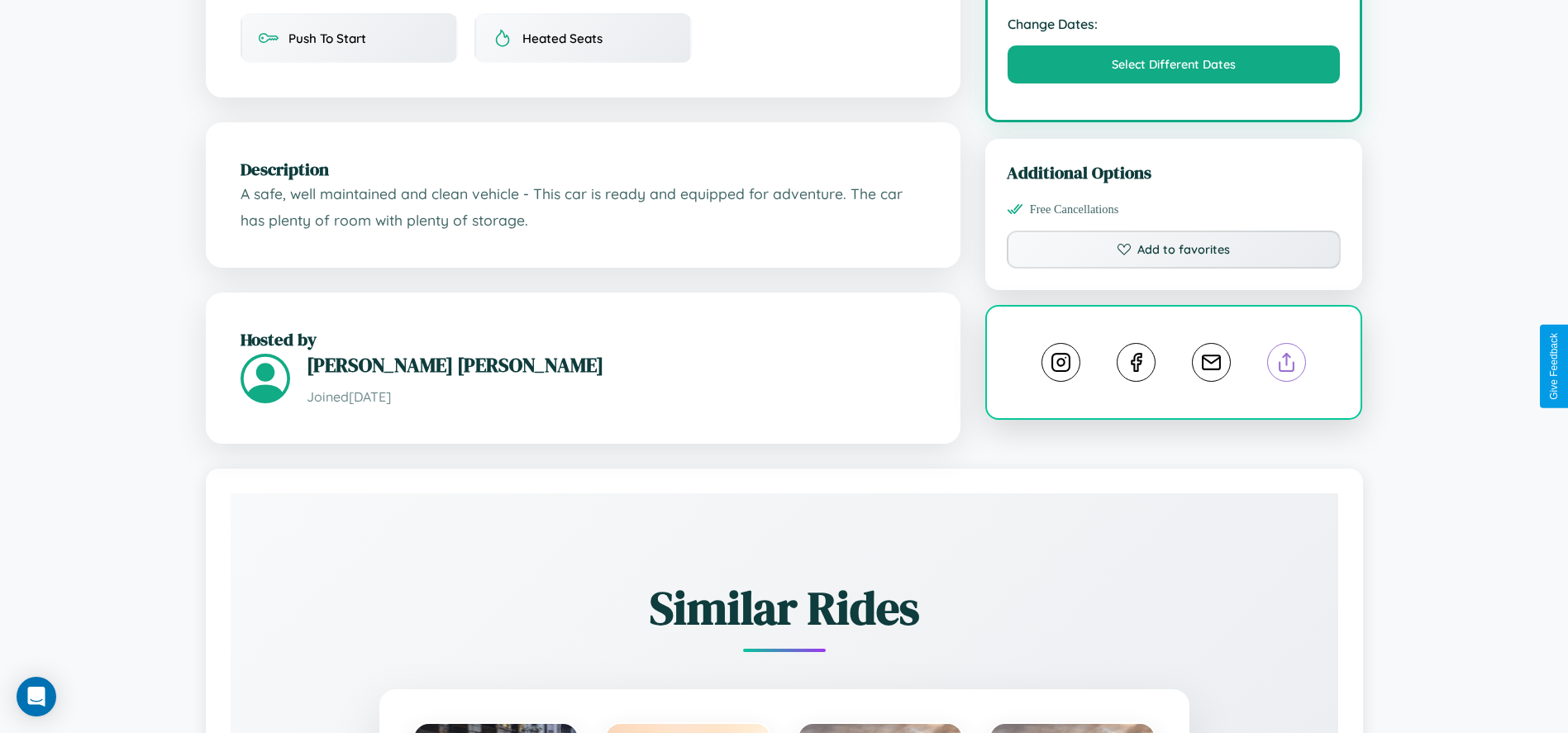
click at [1286, 366] on line at bounding box center [1286, 360] width 0 height 12
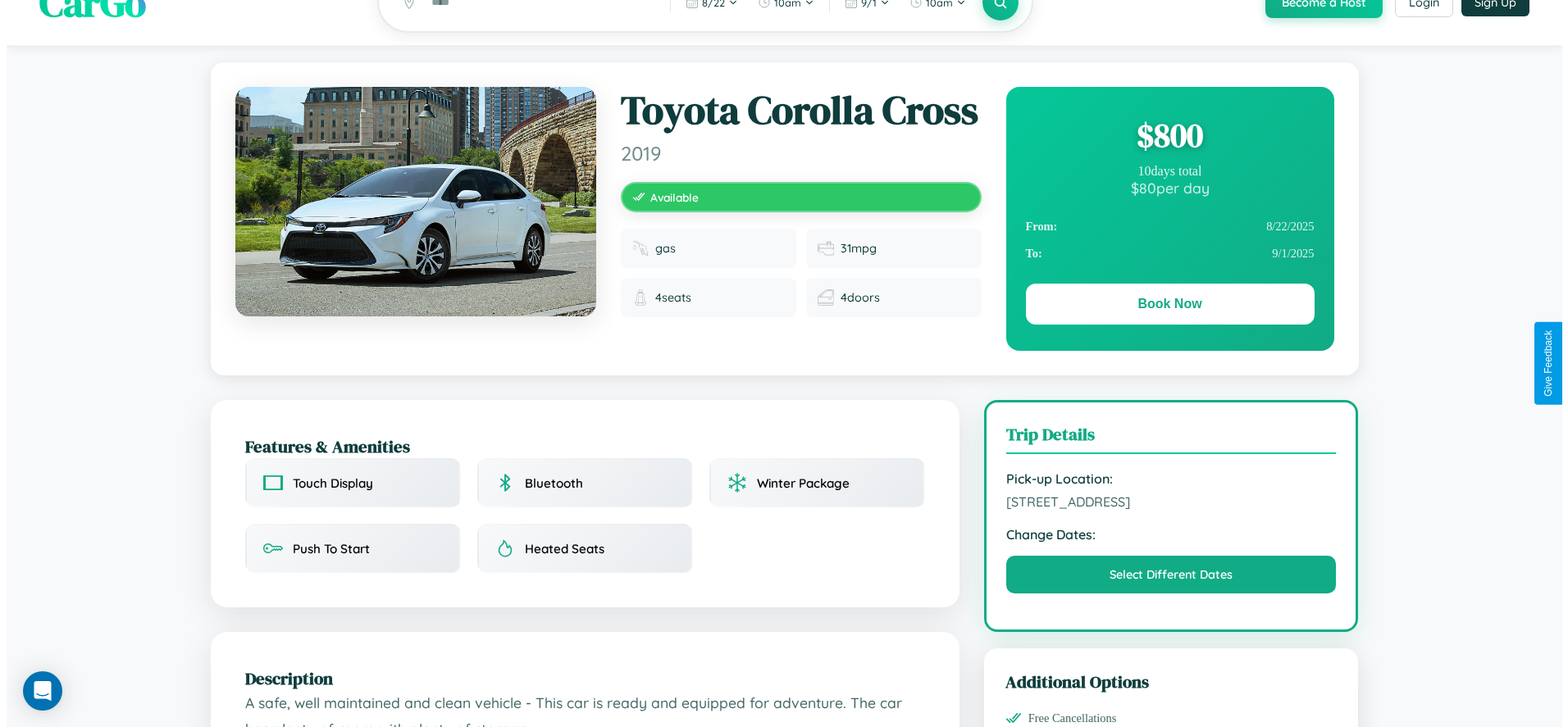
scroll to position [0, 0]
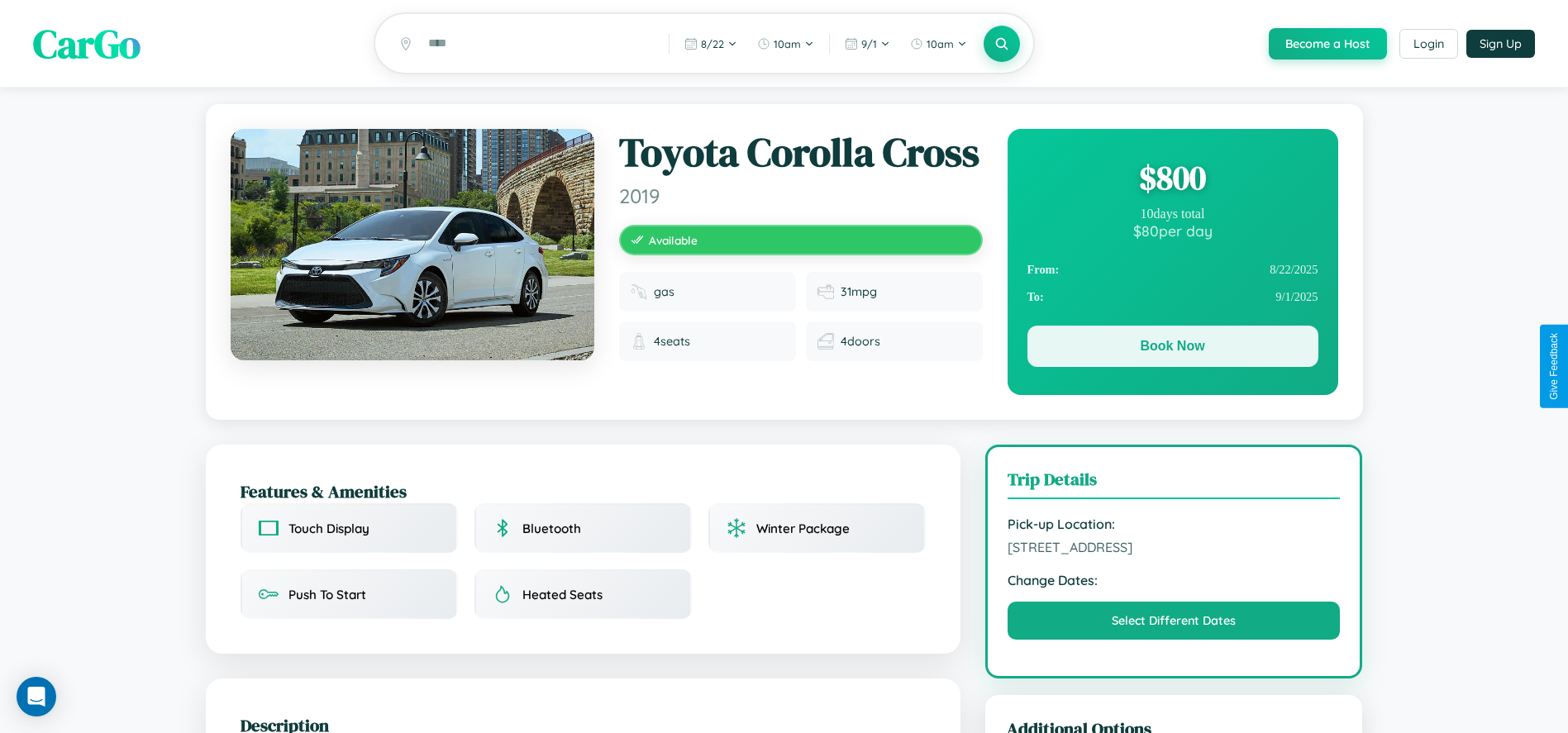
click at [1172, 349] on button "Book Now" at bounding box center [1173, 346] width 291 height 41
